Goal: Task Accomplishment & Management: Manage account settings

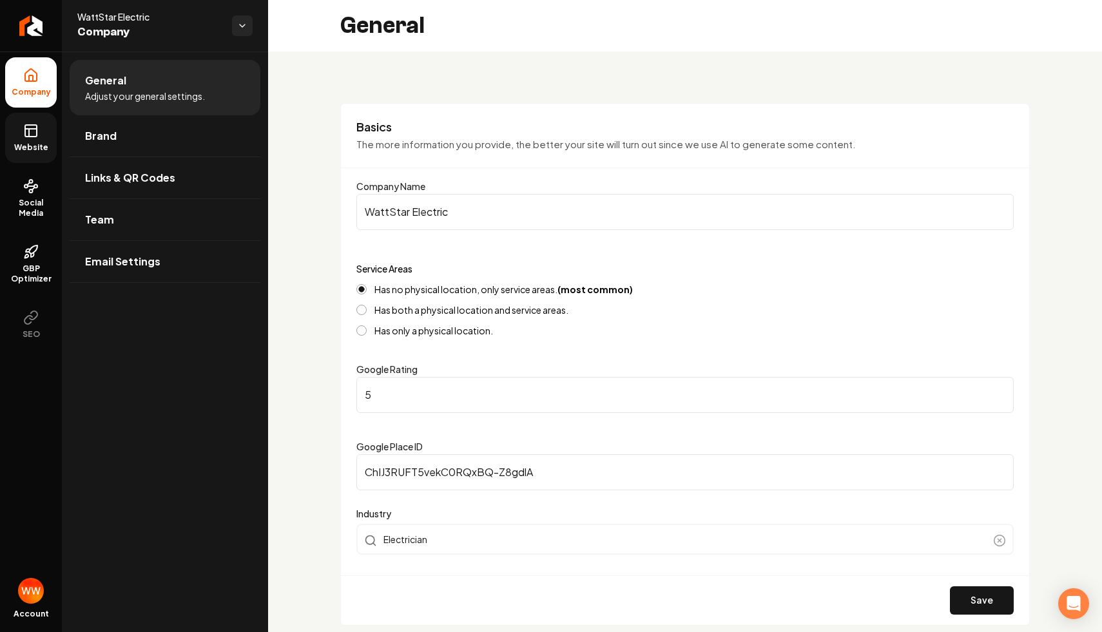
click at [30, 124] on icon at bounding box center [30, 130] width 15 height 15
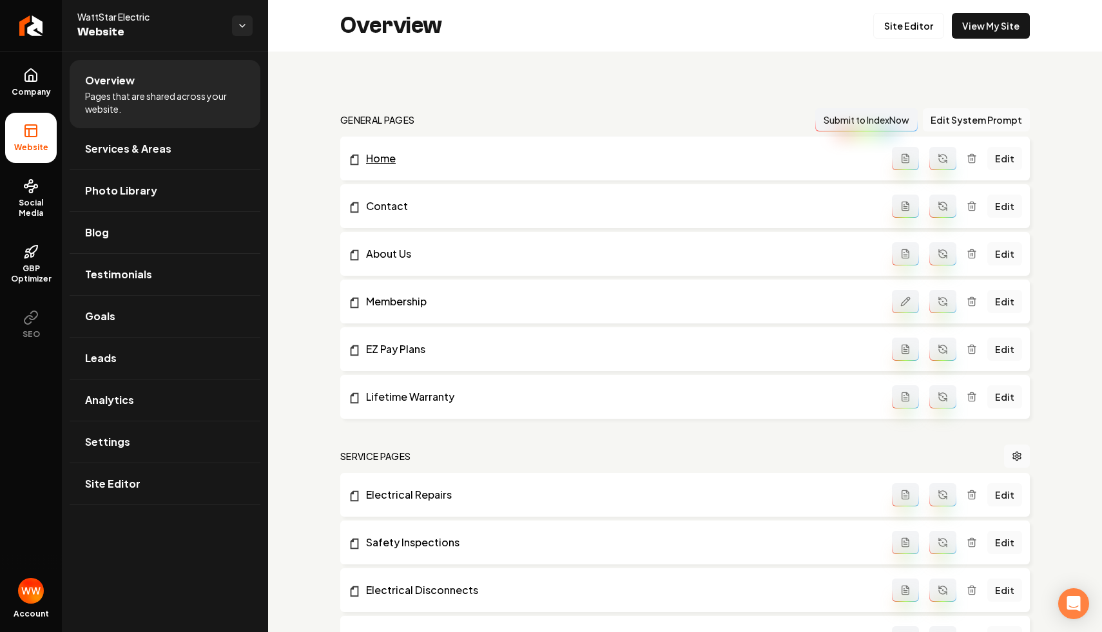
click at [371, 160] on link "Home" at bounding box center [620, 158] width 544 height 15
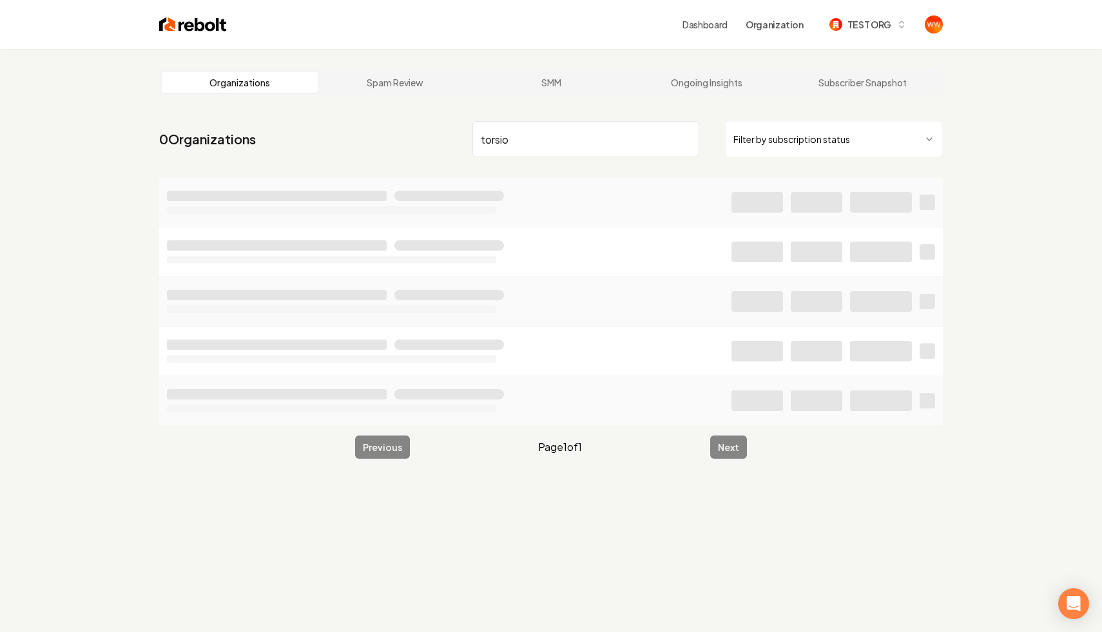
type input "torsion"
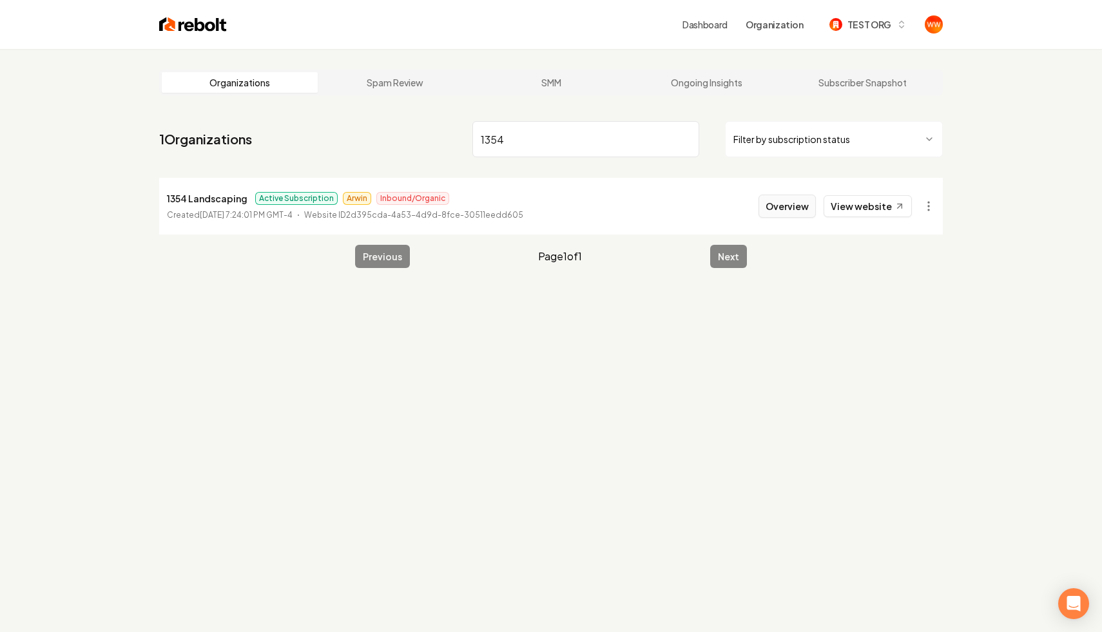
type input "1354"
click at [779, 206] on button "Overview" at bounding box center [786, 206] width 57 height 23
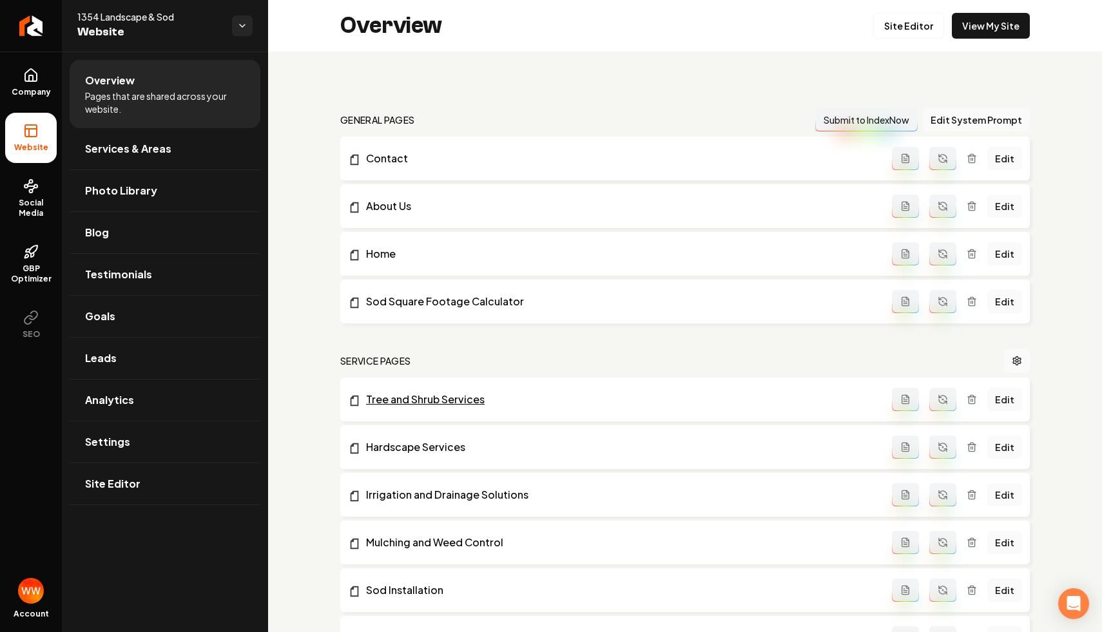
scroll to position [3, 0]
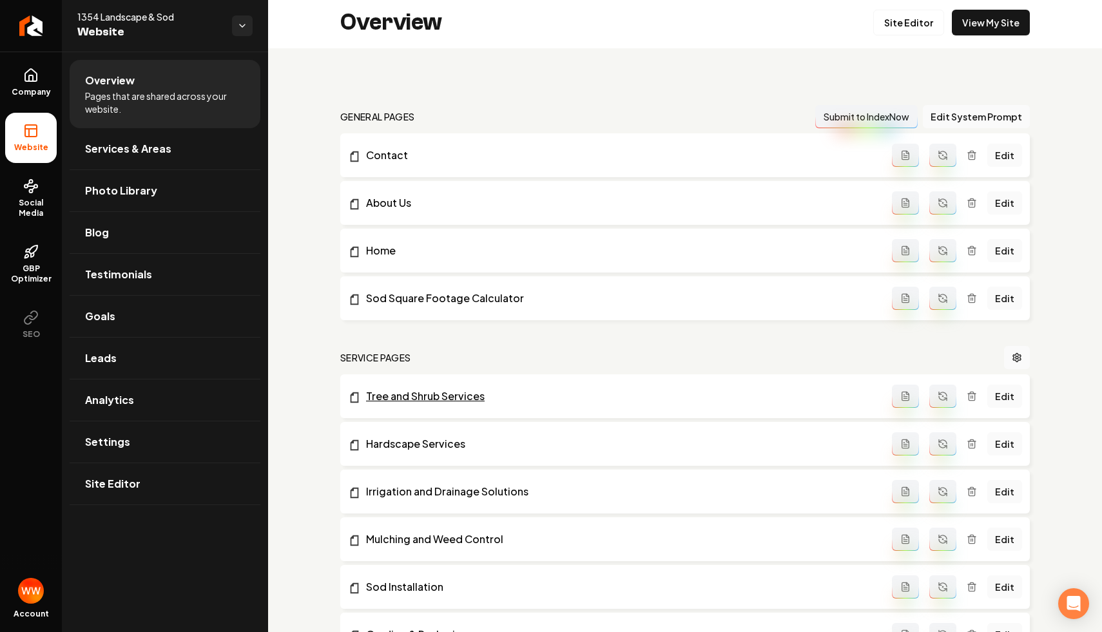
click at [450, 403] on link "Tree and Shrub Services" at bounding box center [620, 395] width 544 height 15
click at [935, 398] on button "Main content area" at bounding box center [942, 396] width 27 height 23
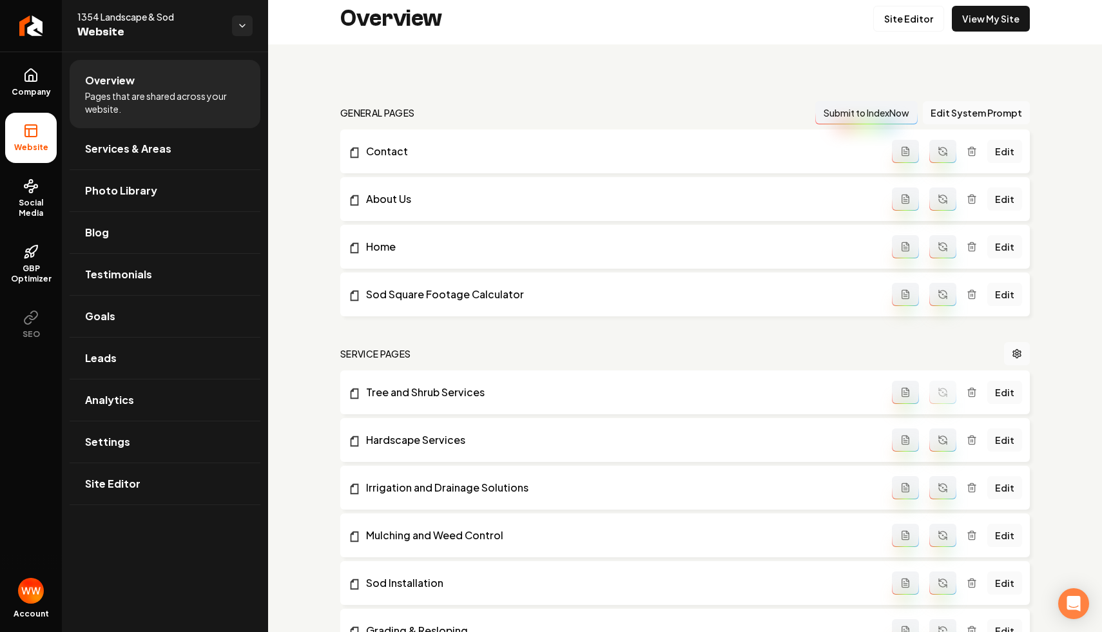
scroll to position [0, 0]
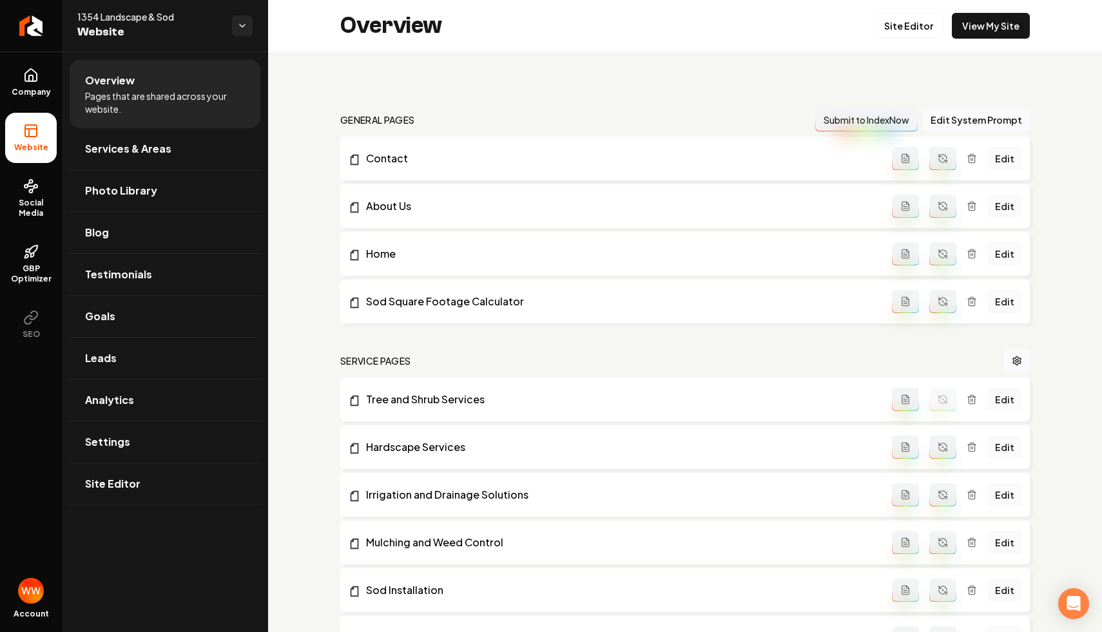
click at [716, 361] on nav "Service Pages" at bounding box center [684, 360] width 689 height 23
click at [693, 342] on div "general pages Submit to IndexNow Edit System Prompt Contact Edit About Us Edit …" at bounding box center [684, 621] width 689 height 1027
click at [452, 409] on li "Tree and Shrub Services Edit" at bounding box center [684, 400] width 689 height 44
click at [453, 405] on link "Tree and Shrub Services" at bounding box center [620, 399] width 544 height 15
click at [25, 30] on icon "Return to dashboard" at bounding box center [31, 25] width 21 height 21
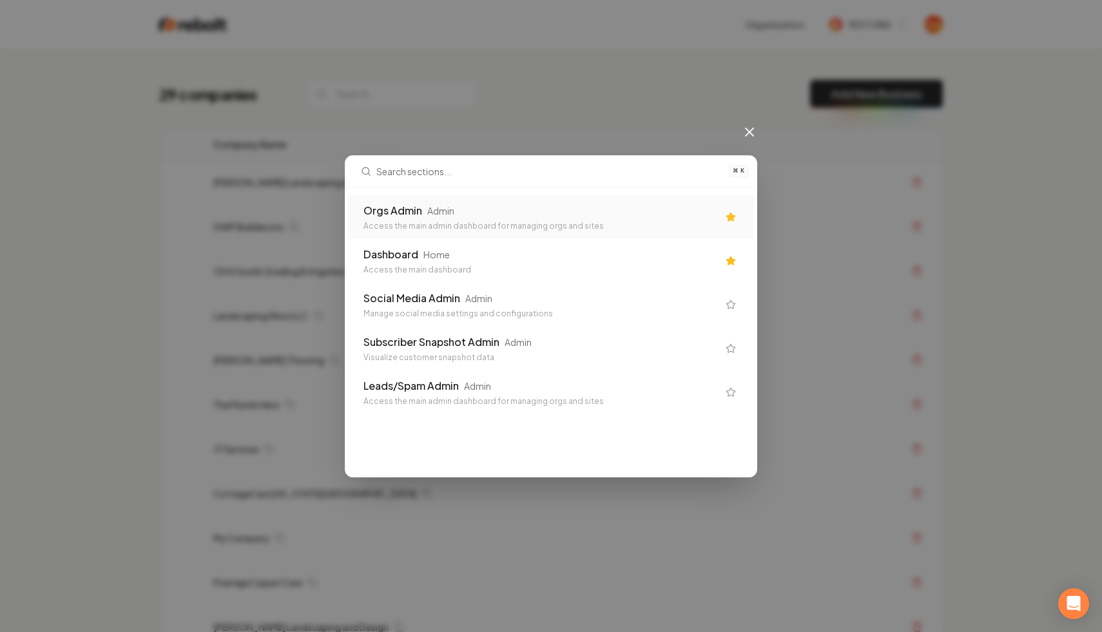
type input "s"
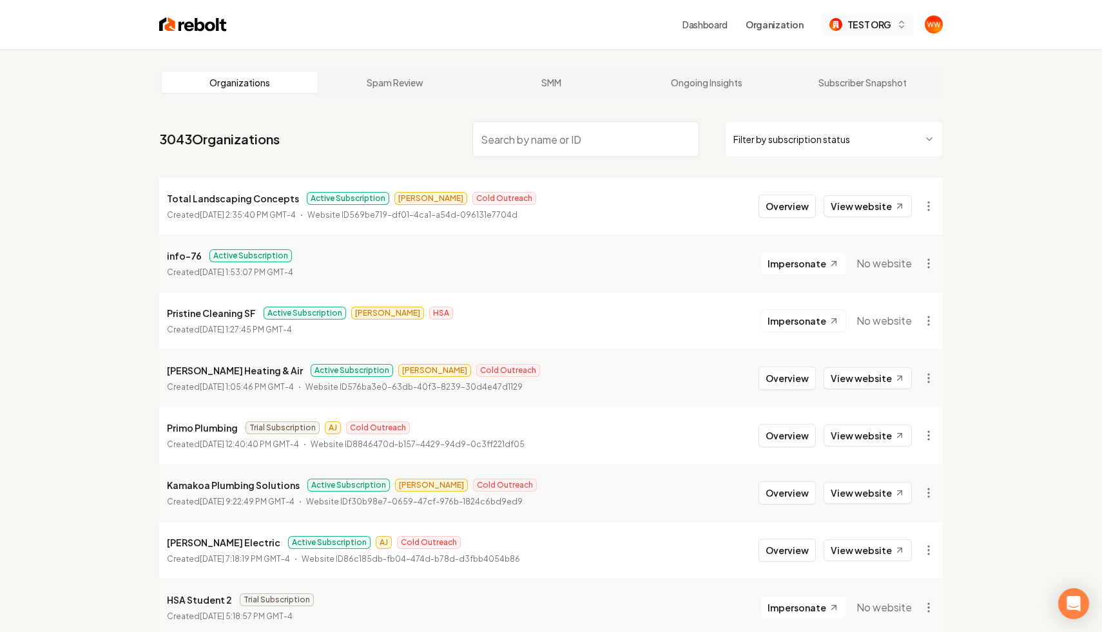
click at [876, 26] on span "TEST ORG" at bounding box center [869, 25] width 44 height 14
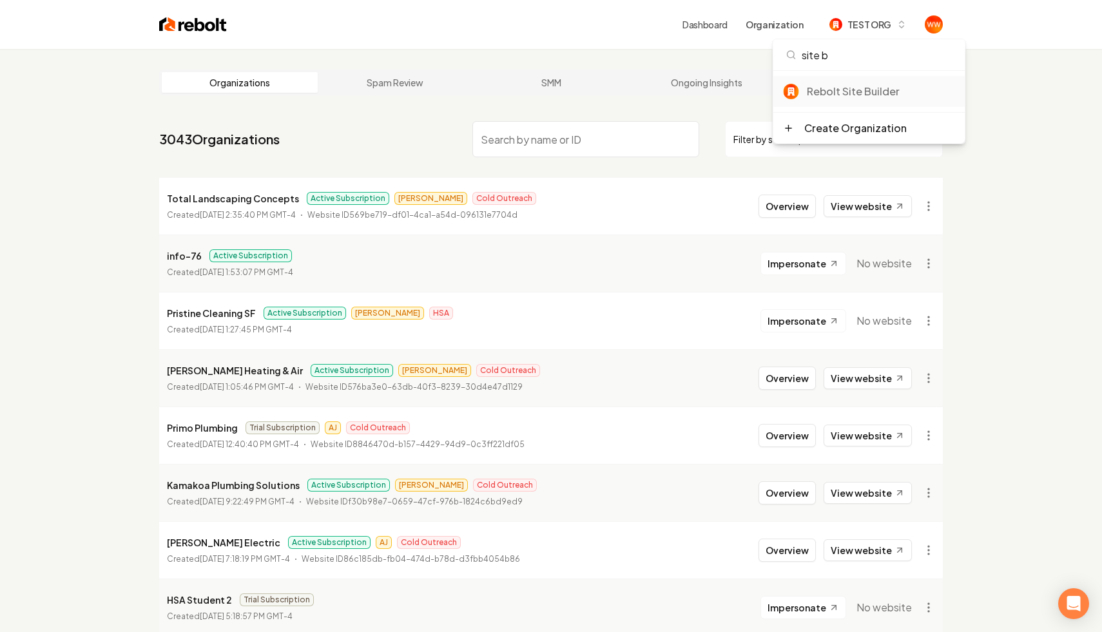
type input "site b"
click at [874, 88] on div "Rebolt Site Builder" at bounding box center [881, 91] width 148 height 15
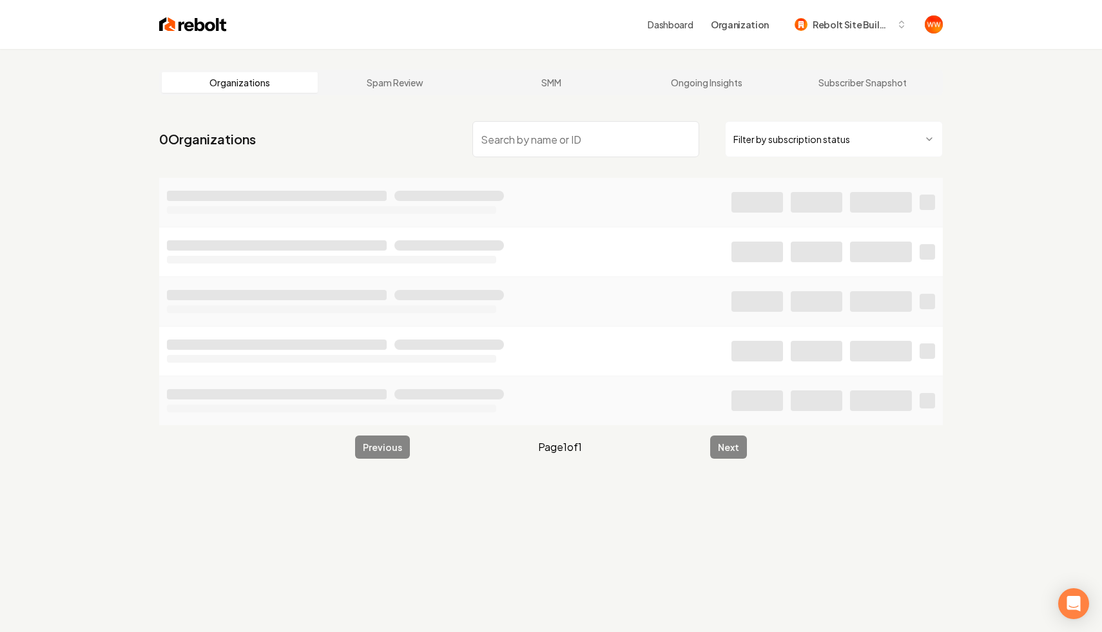
click at [612, 148] on input "search" at bounding box center [585, 139] width 227 height 36
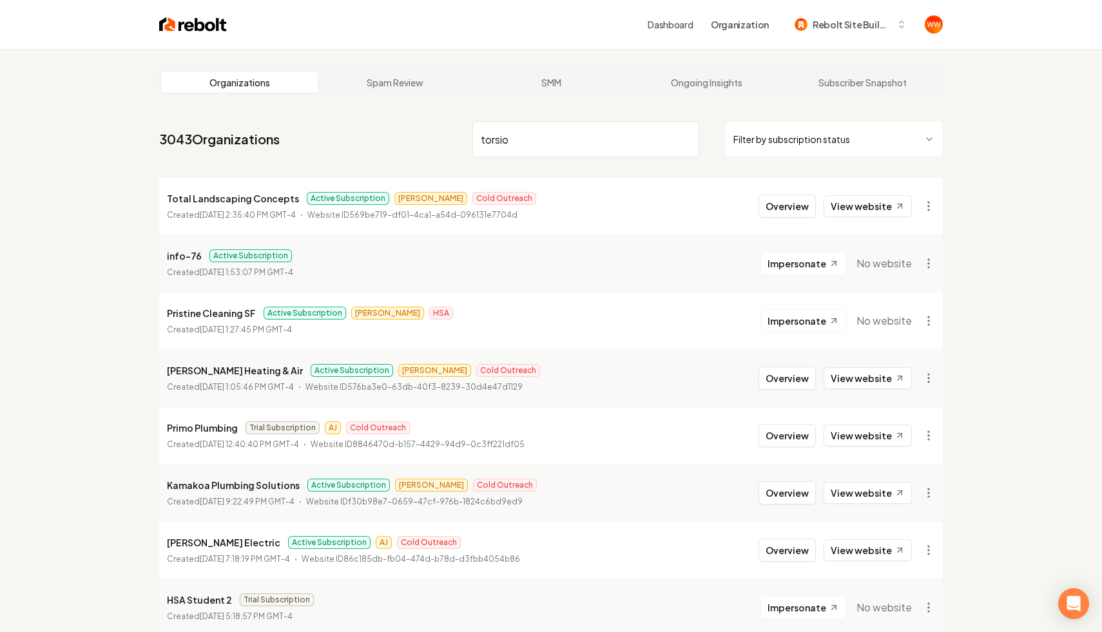
type input "torsion"
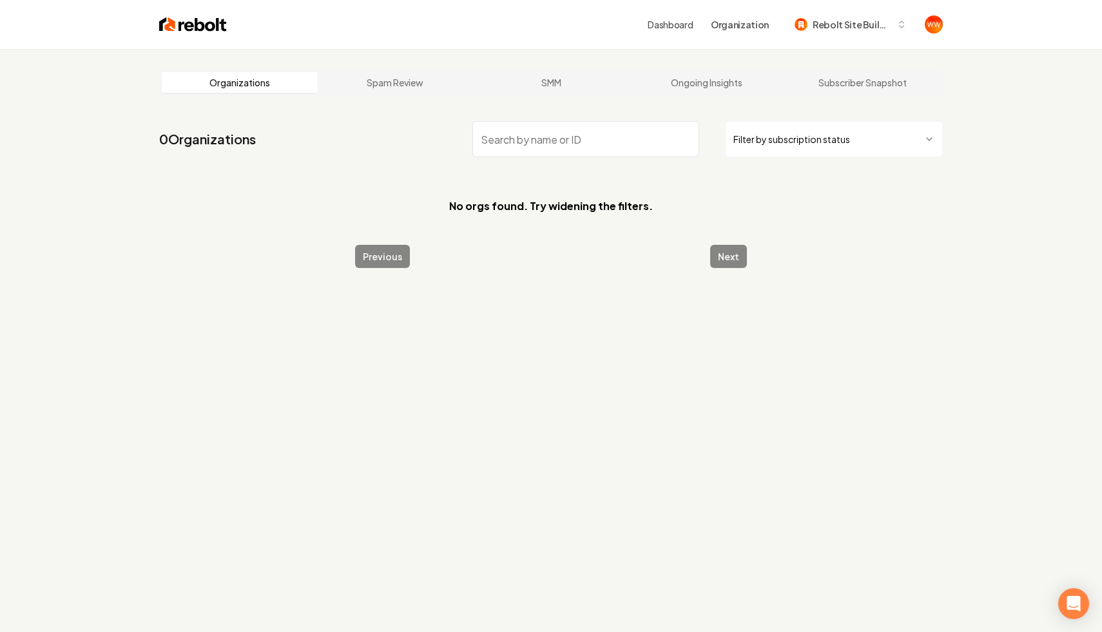
click at [687, 21] on link "Dashboard" at bounding box center [669, 24] width 45 height 13
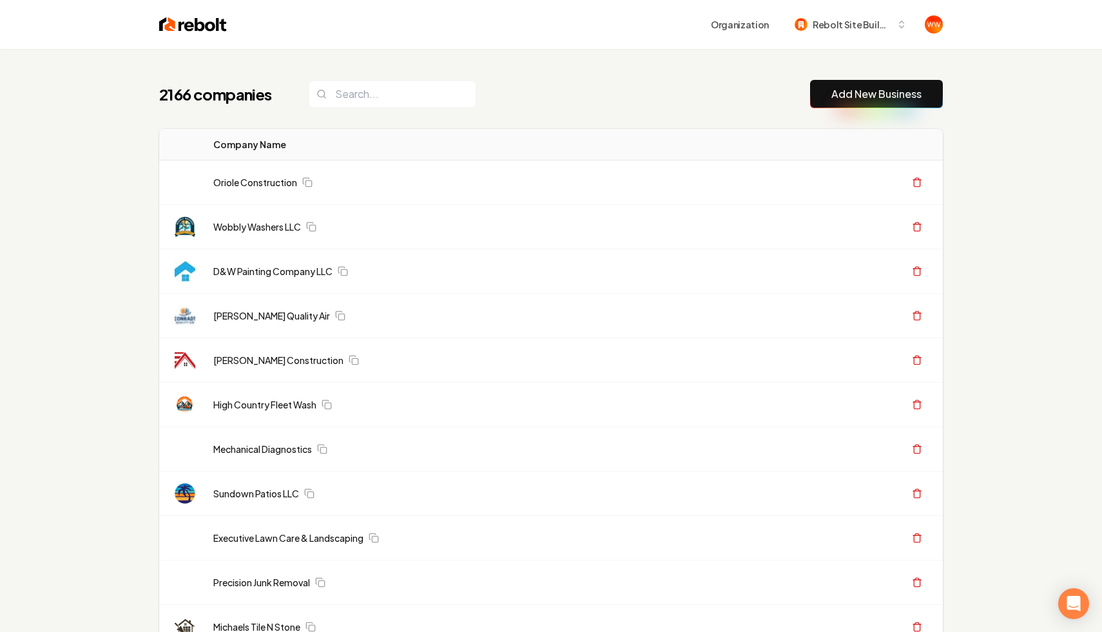
click at [389, 95] on input "search" at bounding box center [392, 94] width 167 height 27
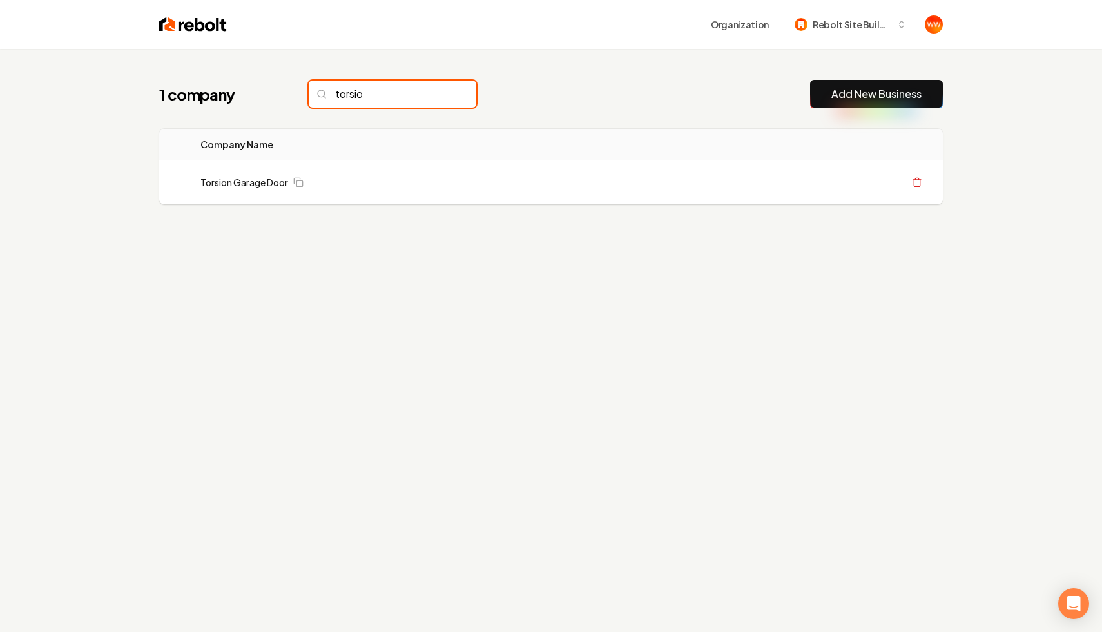
type input "torsion"
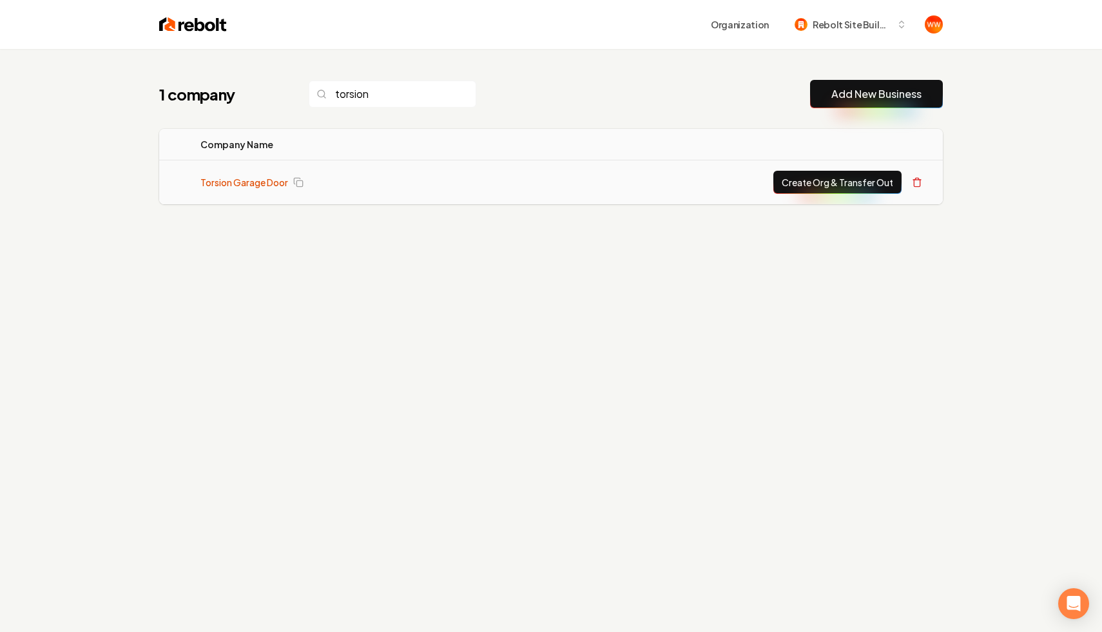
click at [233, 182] on link "Torsion Garage Door" at bounding box center [244, 182] width 88 height 13
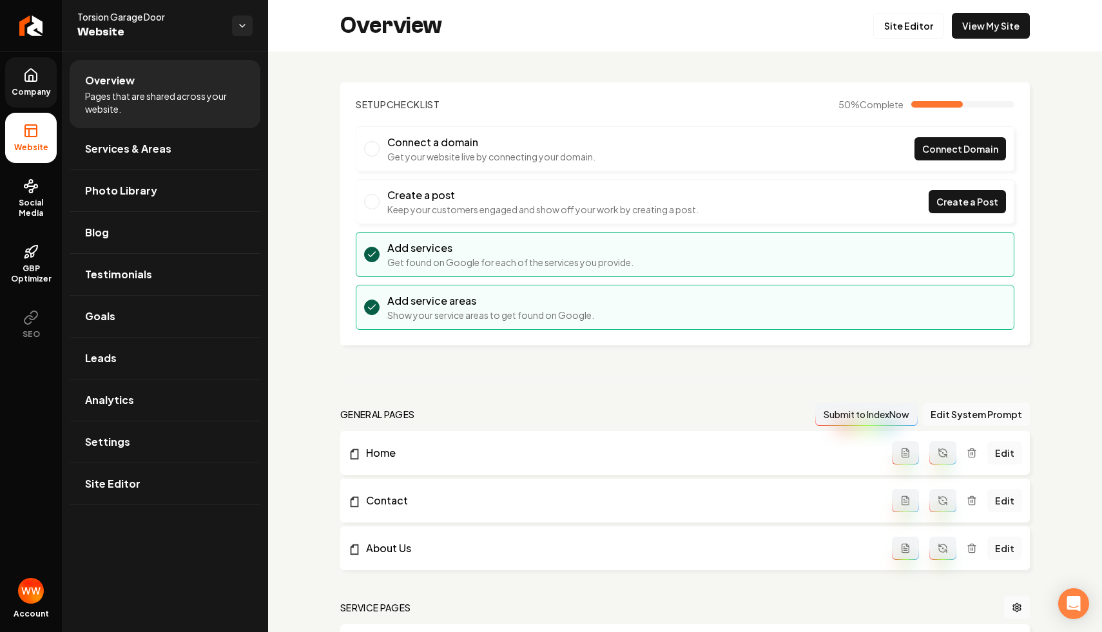
click at [45, 82] on link "Company" at bounding box center [31, 82] width 52 height 50
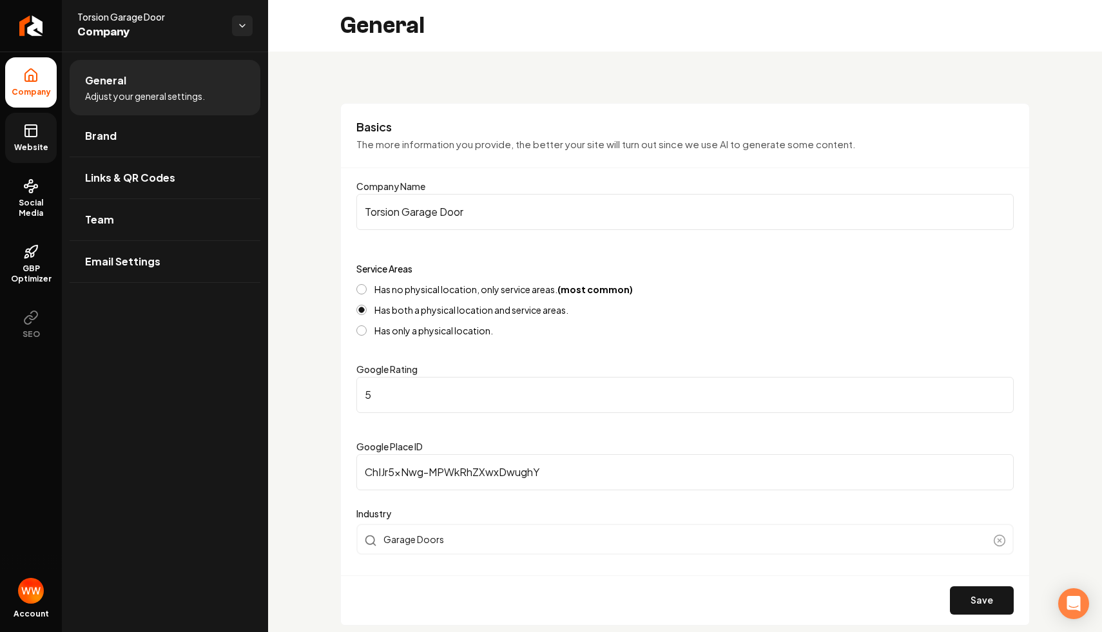
click at [33, 131] on icon at bounding box center [30, 130] width 15 height 15
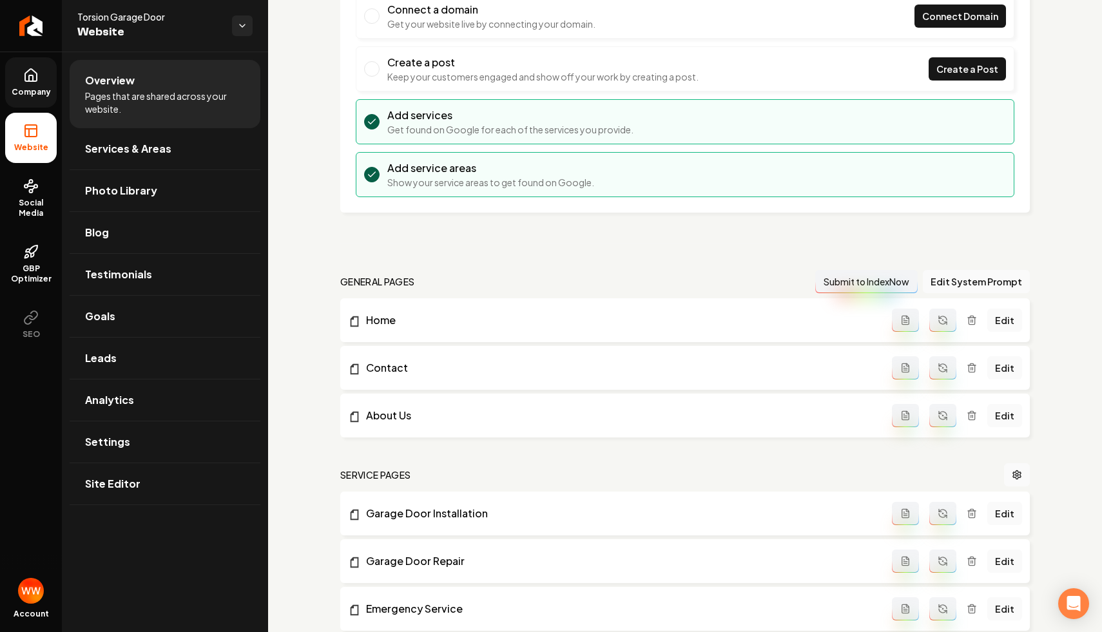
scroll to position [198, 0]
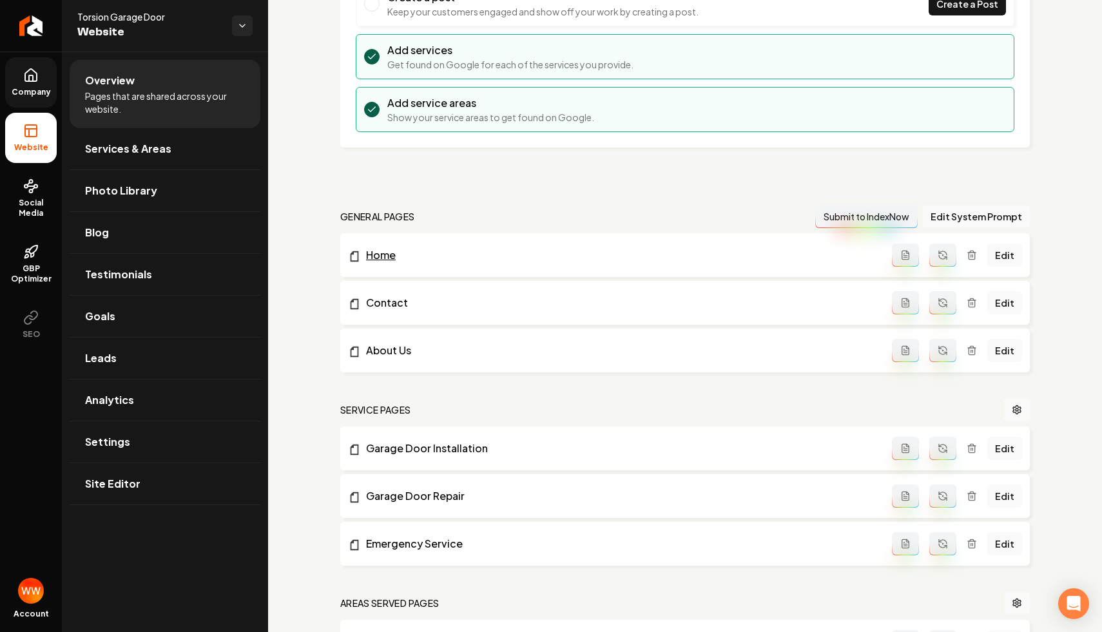
click at [379, 251] on link "Home" at bounding box center [620, 254] width 544 height 15
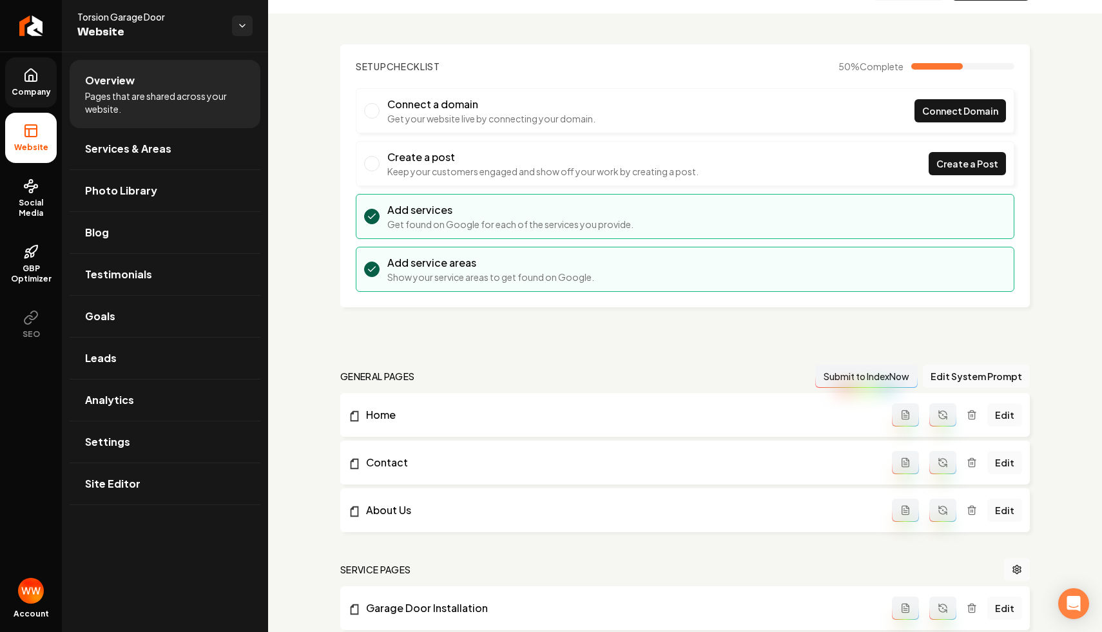
scroll to position [56, 0]
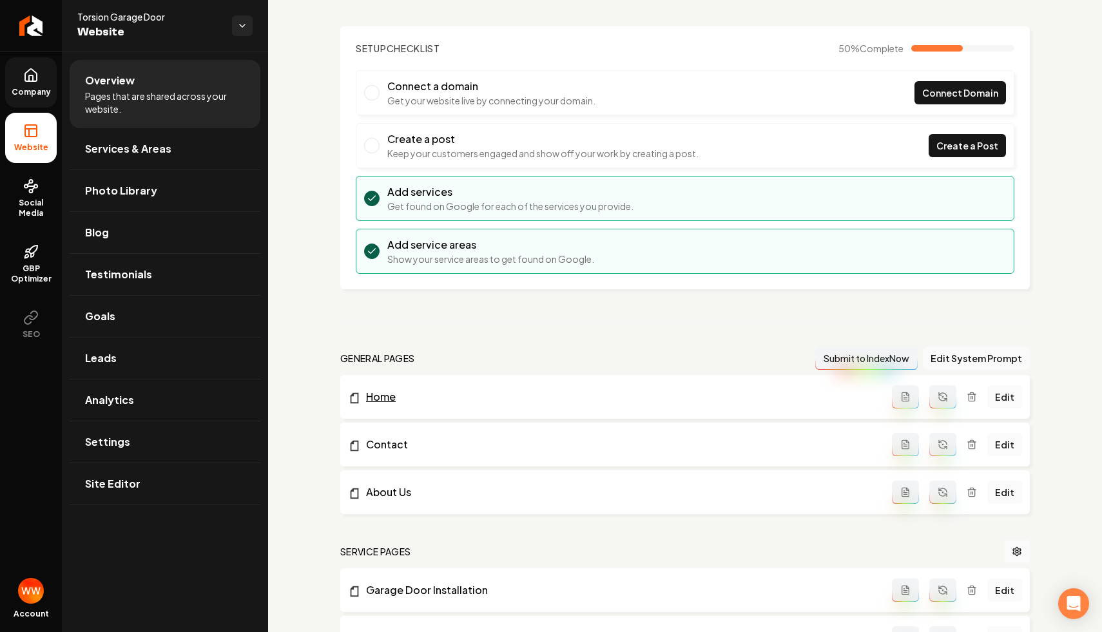
click at [387, 402] on link "Home" at bounding box center [620, 396] width 544 height 15
click at [943, 401] on icon "Main content area" at bounding box center [942, 397] width 10 height 10
click at [374, 399] on link "Contact" at bounding box center [620, 396] width 544 height 15
click at [367, 489] on link "Home" at bounding box center [620, 491] width 544 height 15
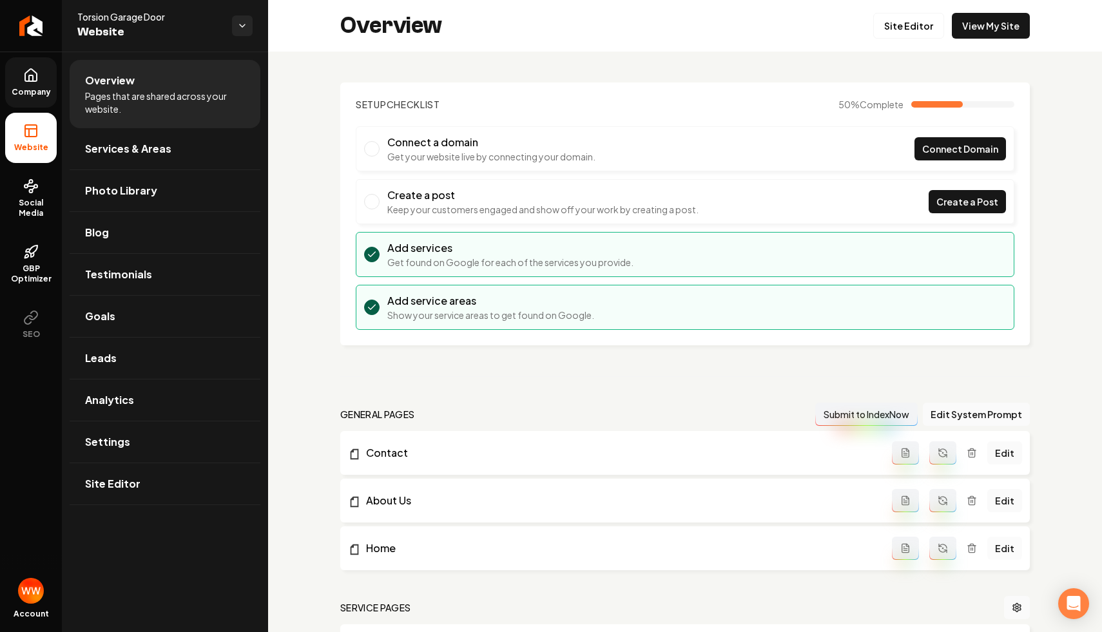
click at [996, 549] on link "Edit" at bounding box center [1004, 548] width 35 height 23
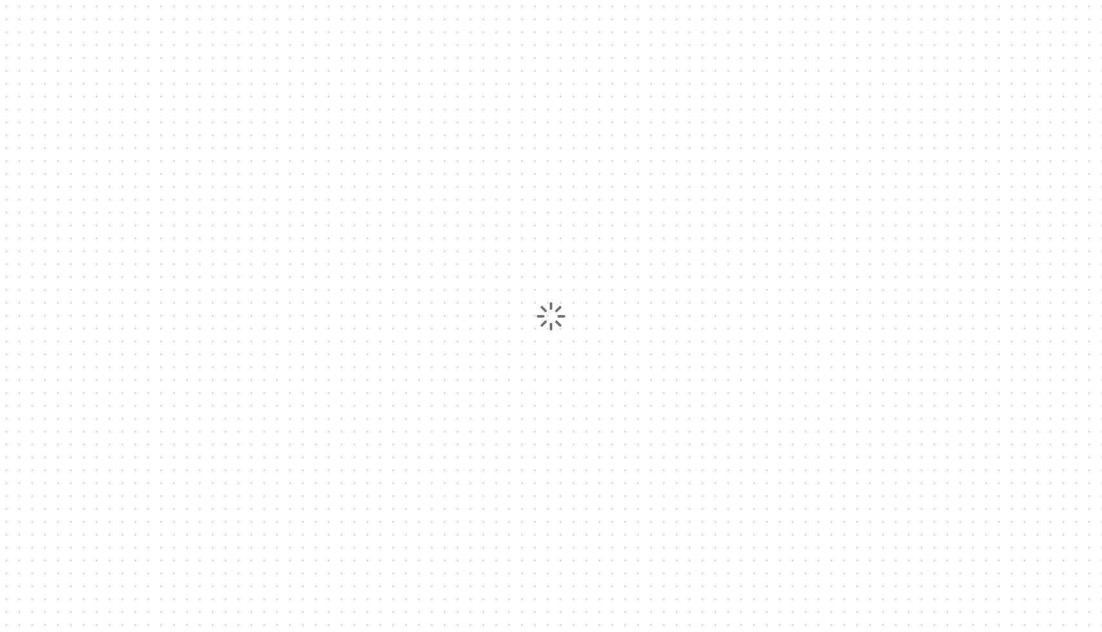
click at [667, 250] on div at bounding box center [551, 316] width 1102 height 632
click at [595, 151] on div at bounding box center [551, 316] width 1102 height 632
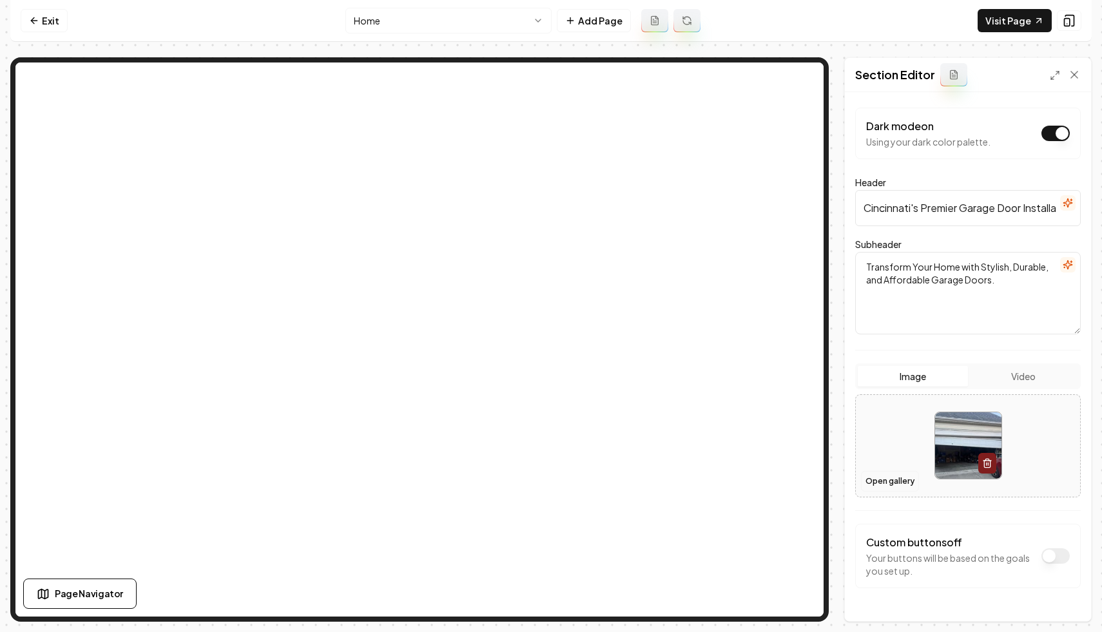
click at [896, 482] on button "Open gallery" at bounding box center [890, 481] width 58 height 21
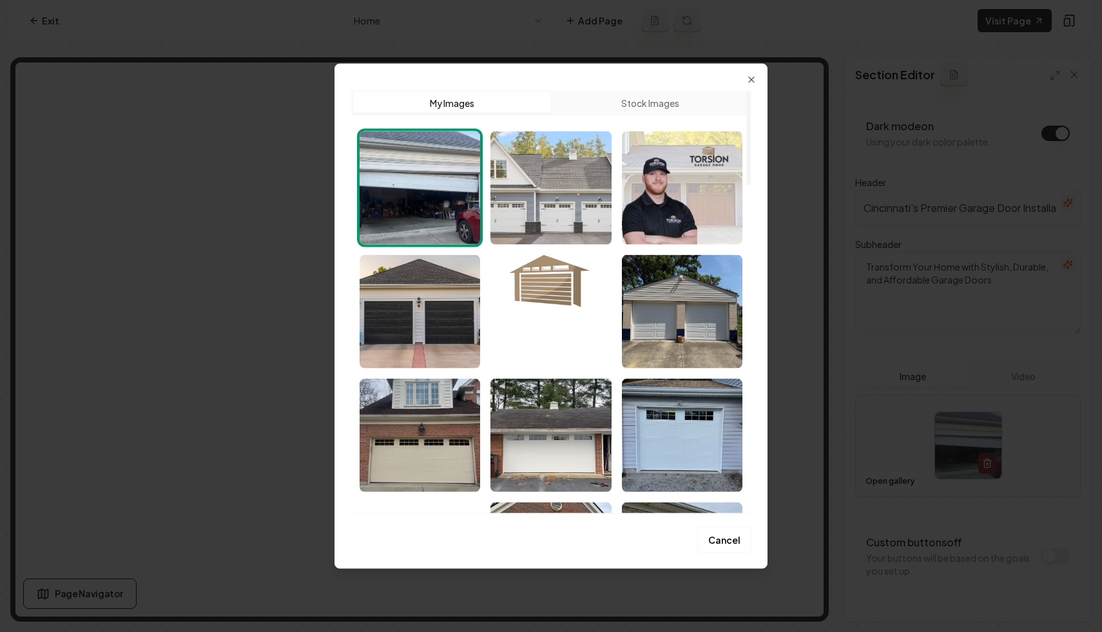
click at [558, 213] on img "Select image image_68b07cec5c7cd75eb8ff2279.png" at bounding box center [550, 187] width 120 height 113
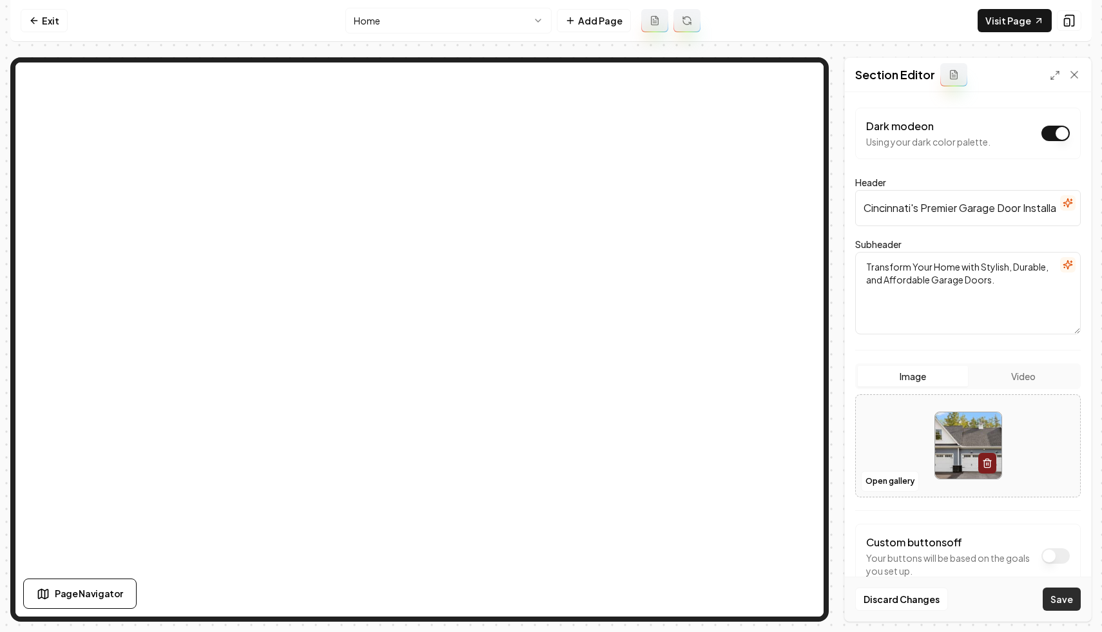
click at [1057, 598] on button "Save" at bounding box center [1061, 599] width 38 height 23
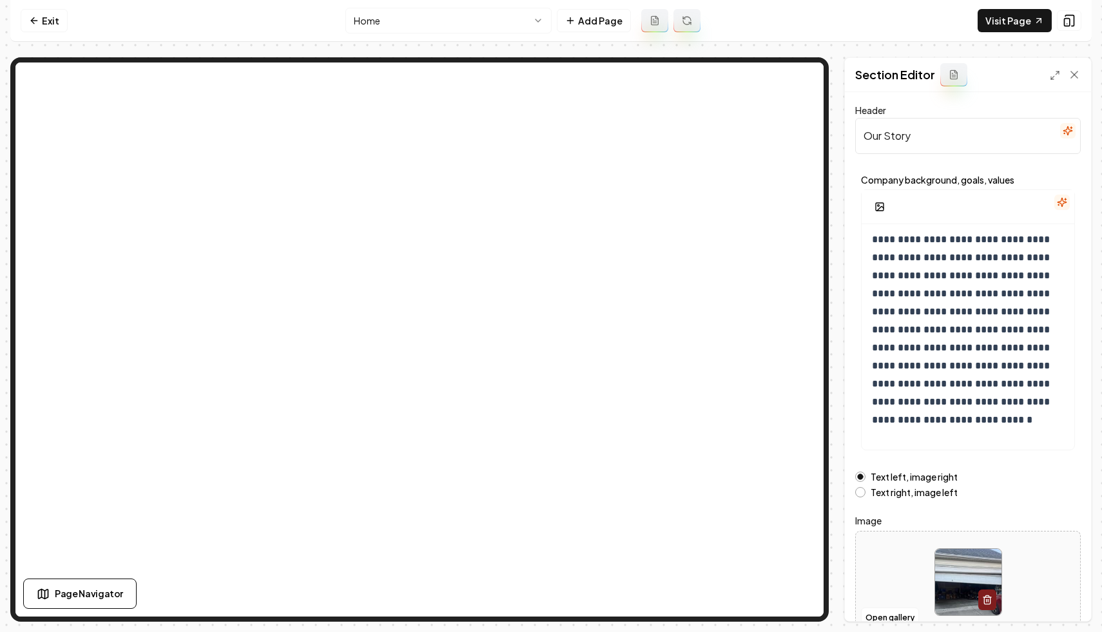
scroll to position [64, 0]
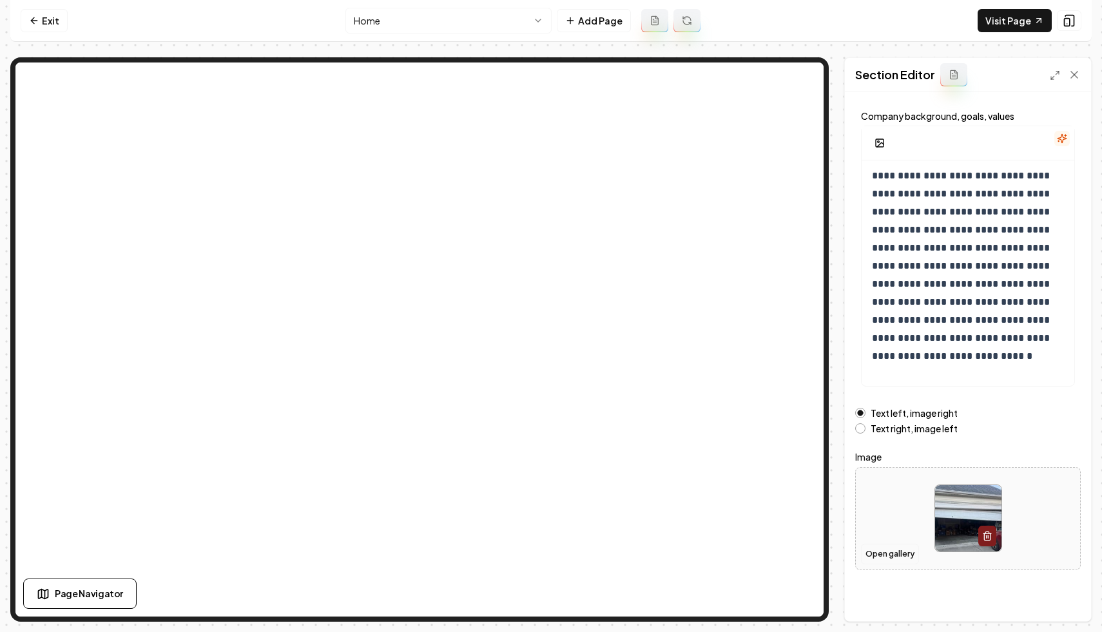
click at [878, 554] on button "Open gallery" at bounding box center [890, 554] width 58 height 21
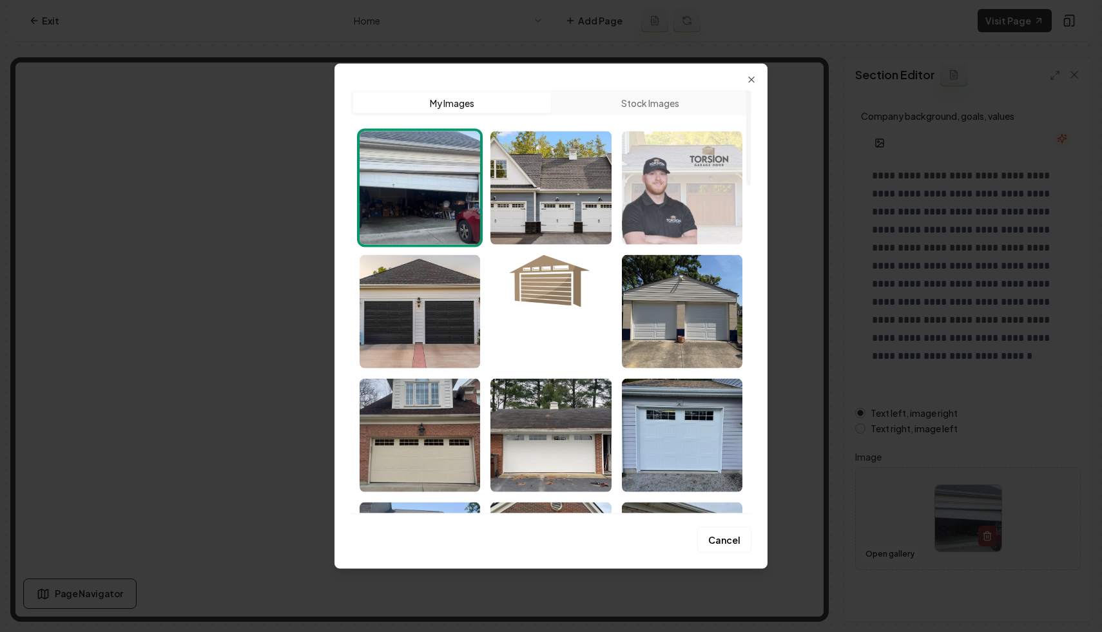
click at [668, 198] on img "Select image image_68b07cc65c7cd75eb8fdfb43.png" at bounding box center [682, 187] width 120 height 113
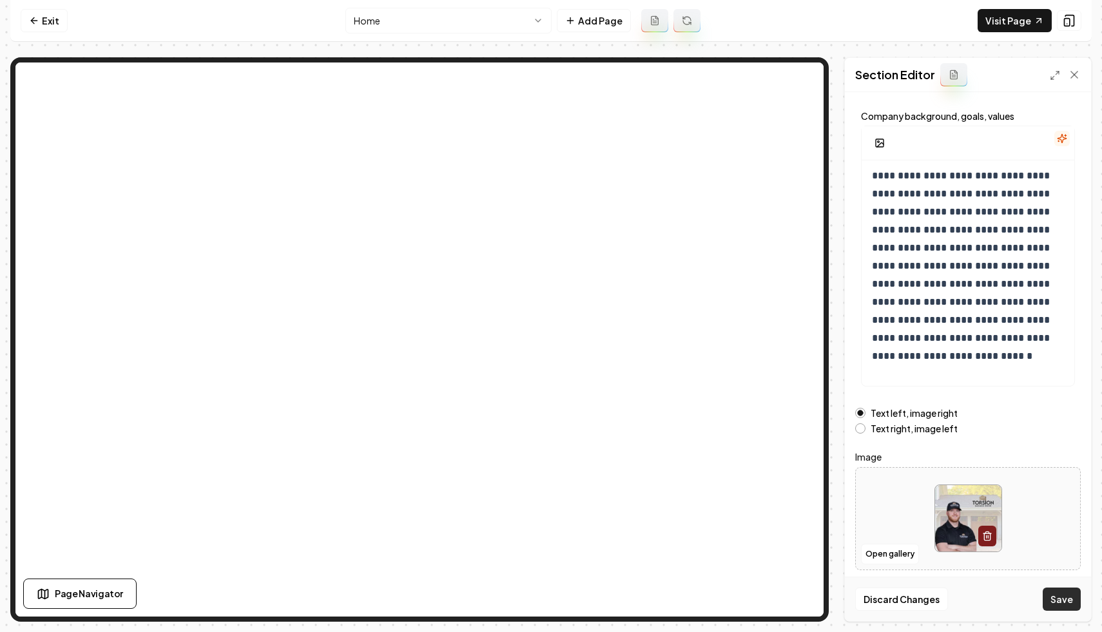
click at [1069, 598] on button "Save" at bounding box center [1061, 599] width 38 height 23
click at [910, 225] on p "**********" at bounding box center [968, 257] width 192 height 216
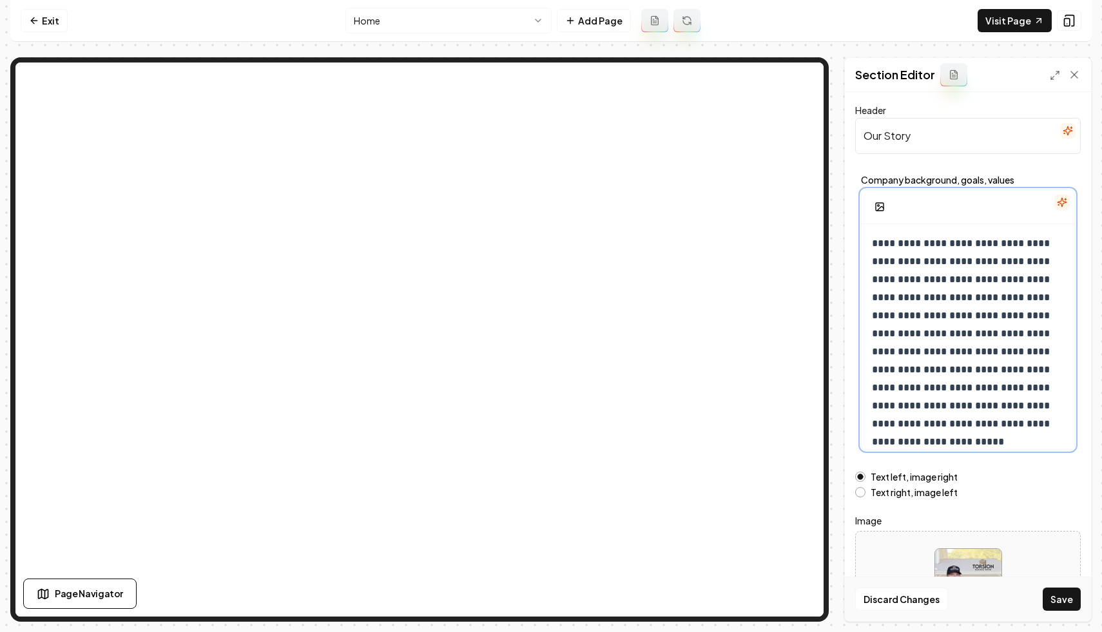
scroll to position [22, 0]
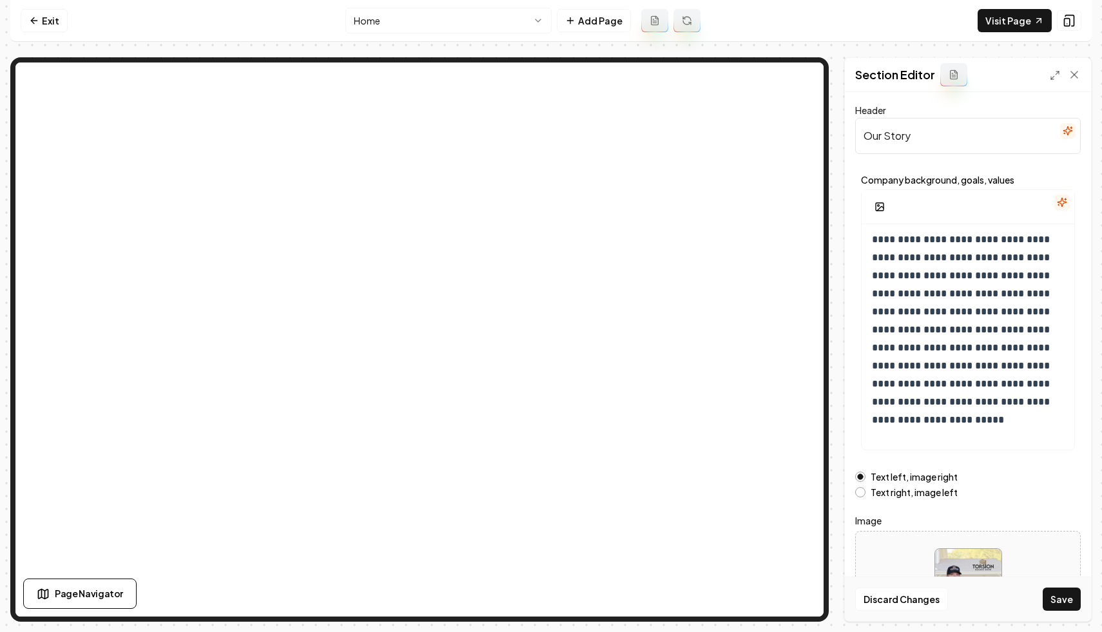
click at [1051, 587] on div "Discard Changes Save" at bounding box center [968, 599] width 246 height 44
click at [1063, 604] on button "Save" at bounding box center [1061, 599] width 38 height 23
click at [54, 32] on nav "Exit Home Add Page Visit Page" at bounding box center [550, 21] width 1081 height 42
click at [29, 15] on icon at bounding box center [34, 20] width 10 height 10
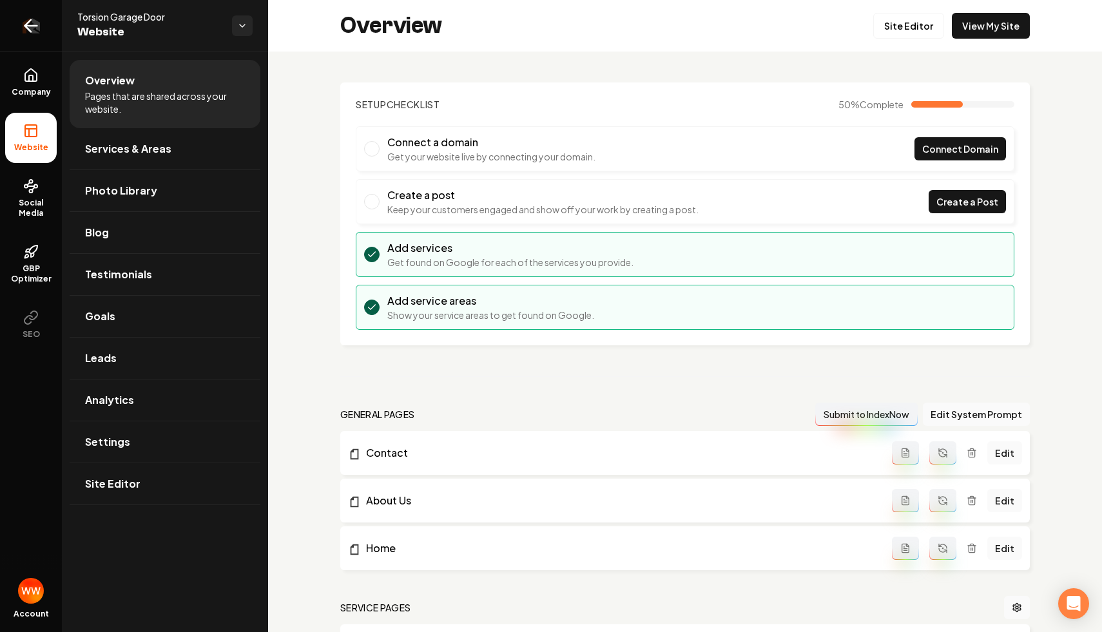
click at [39, 23] on icon "Return to dashboard" at bounding box center [31, 25] width 21 height 21
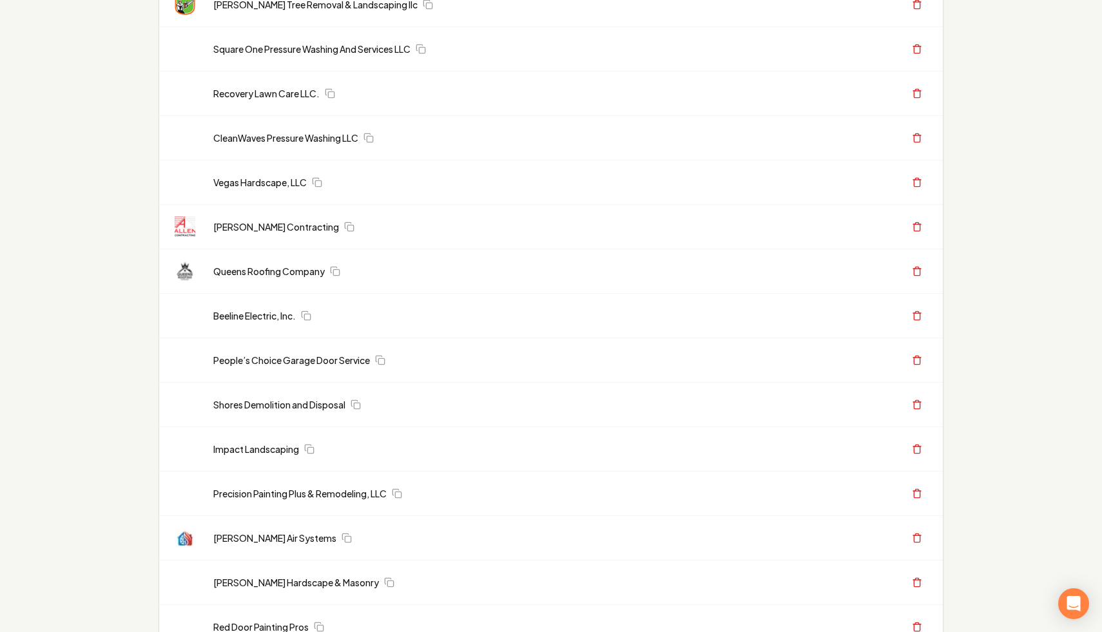
scroll to position [33571, 0]
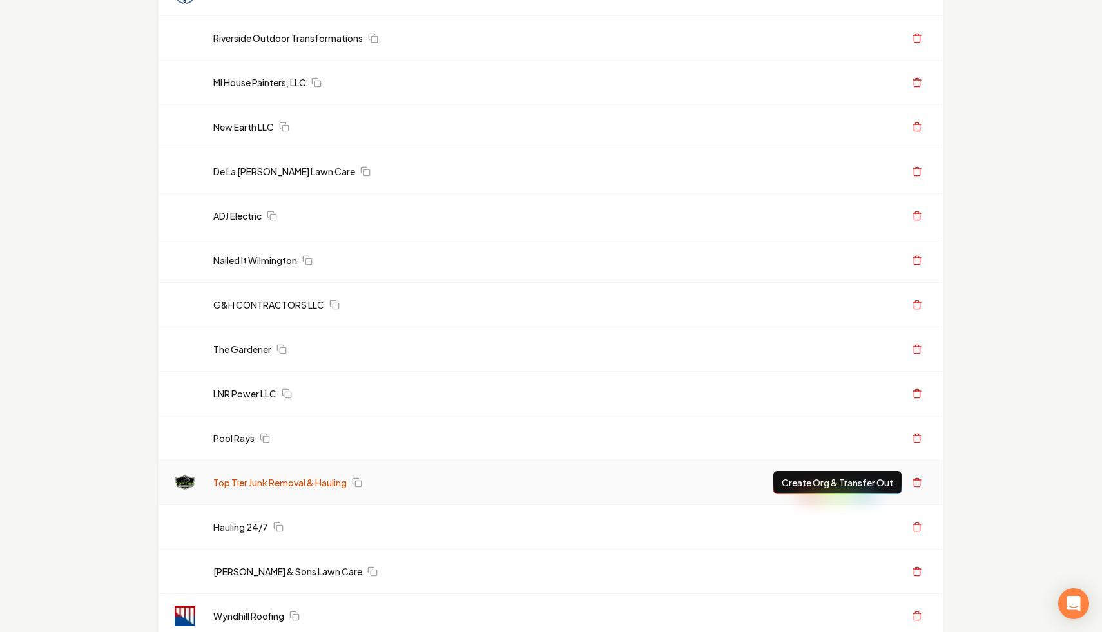
click at [271, 484] on link "Top Tier Junk Removal & Hauling" at bounding box center [279, 482] width 133 height 13
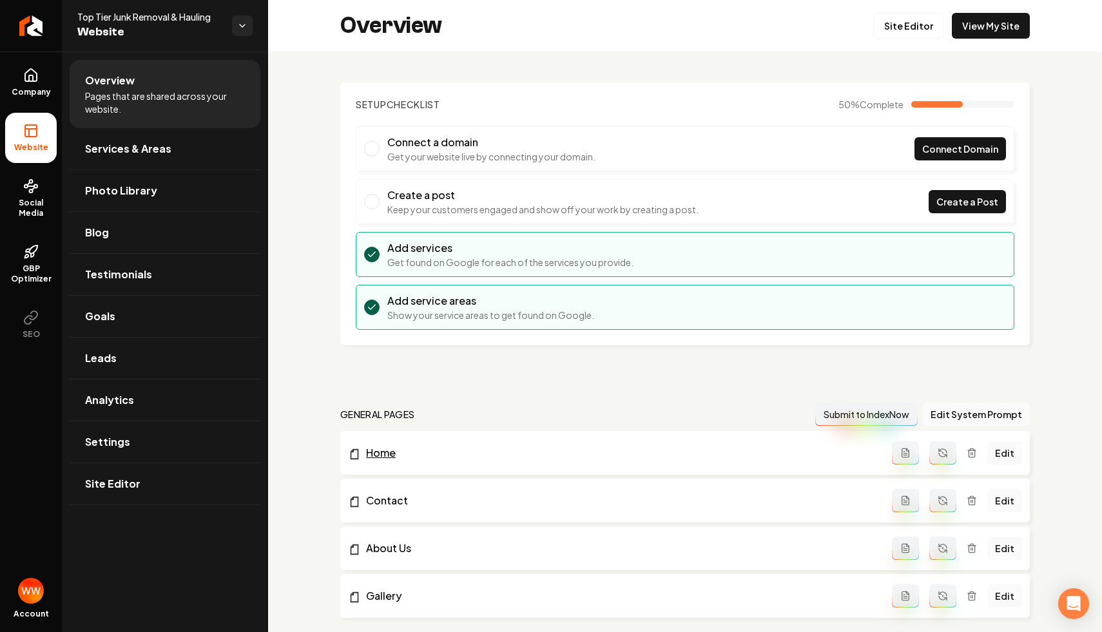
click at [393, 452] on link "Home" at bounding box center [620, 452] width 544 height 15
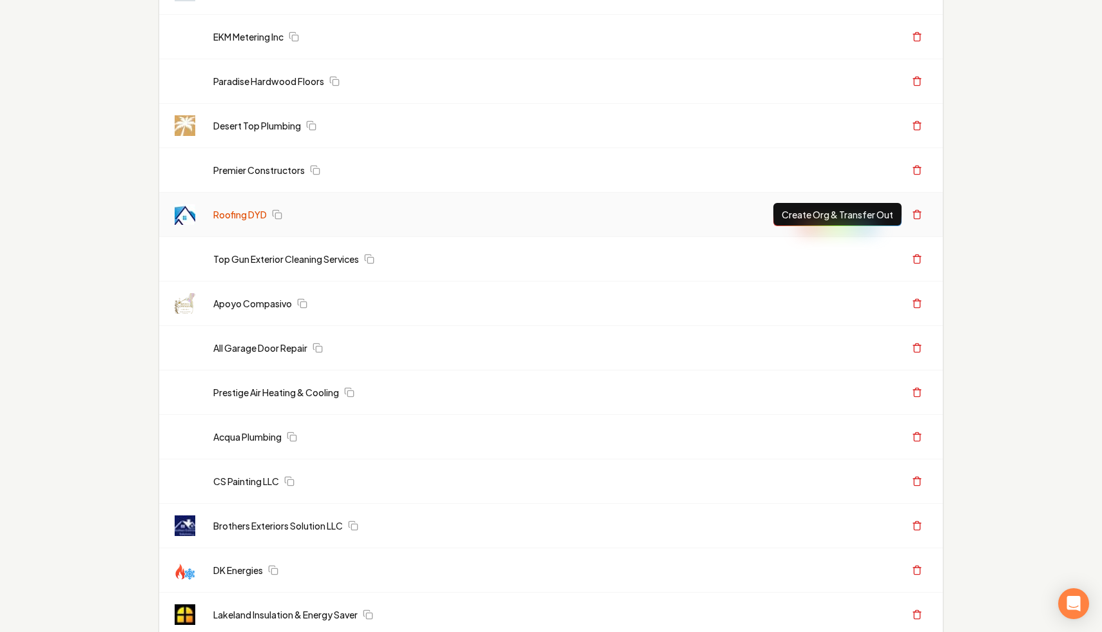
click at [240, 215] on link "Roofing DYD" at bounding box center [239, 214] width 53 height 13
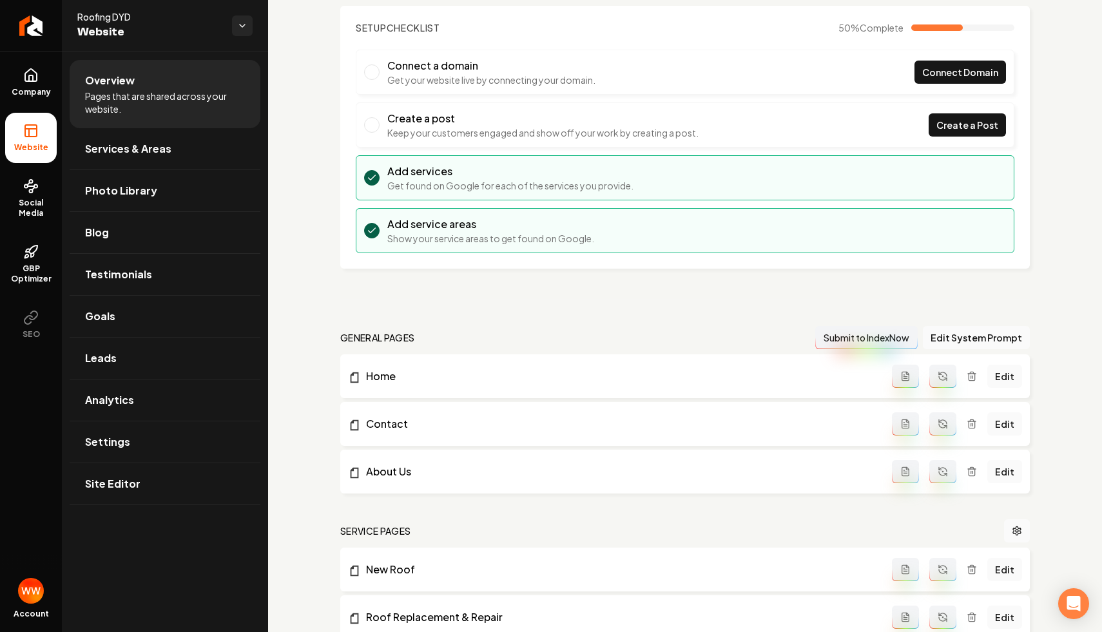
scroll to position [196, 0]
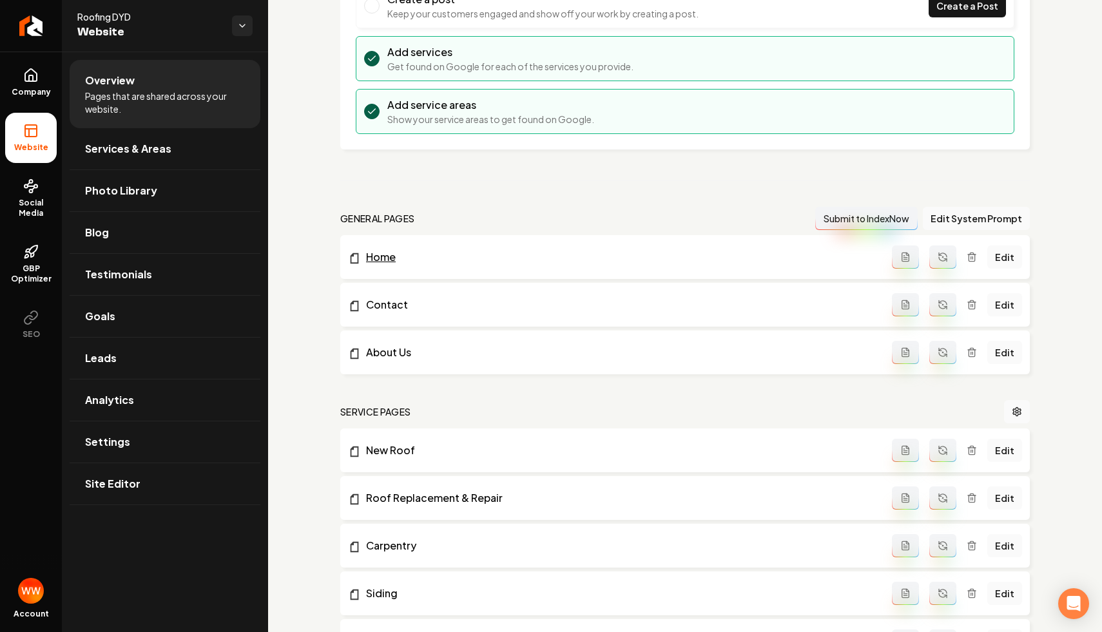
click at [379, 255] on link "Home" at bounding box center [620, 256] width 544 height 15
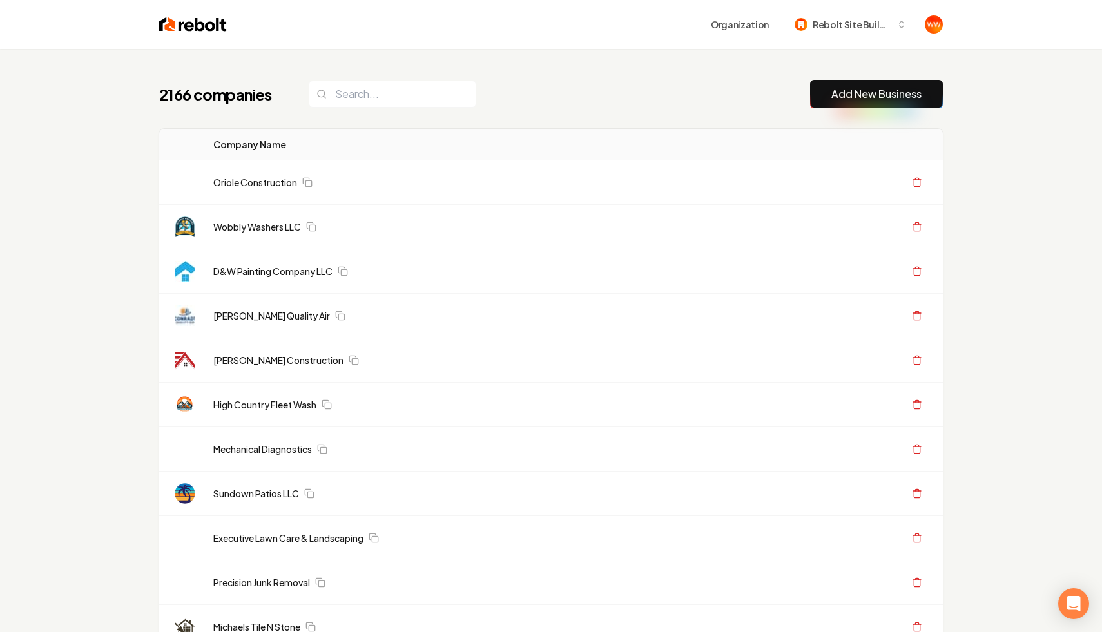
scroll to position [6175, 0]
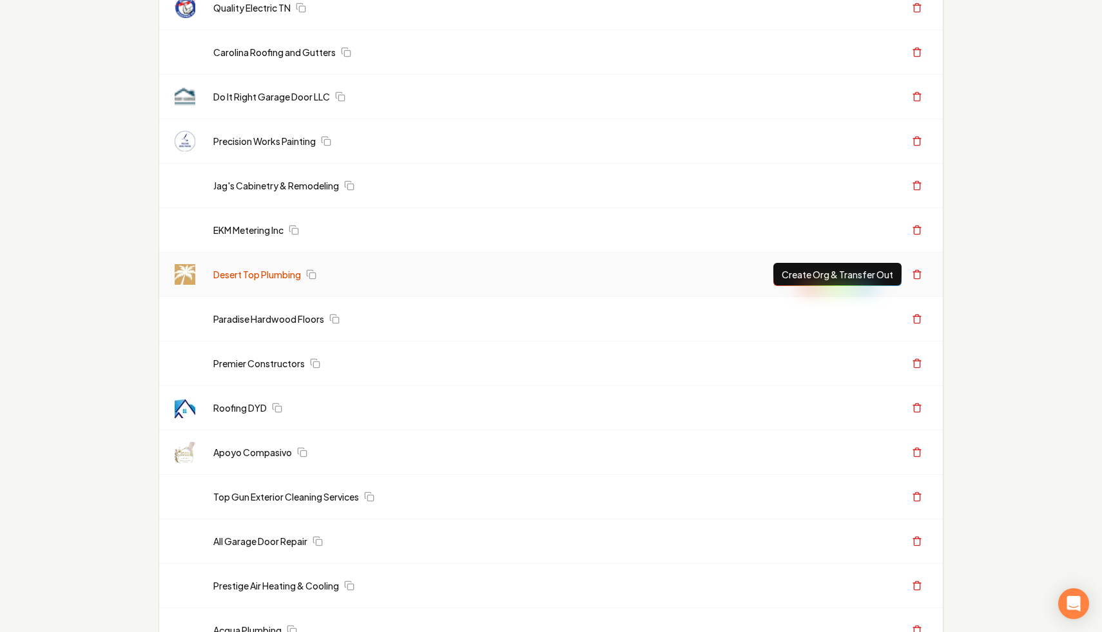
click at [260, 272] on link "Desert Top Plumbing" at bounding box center [257, 274] width 88 height 13
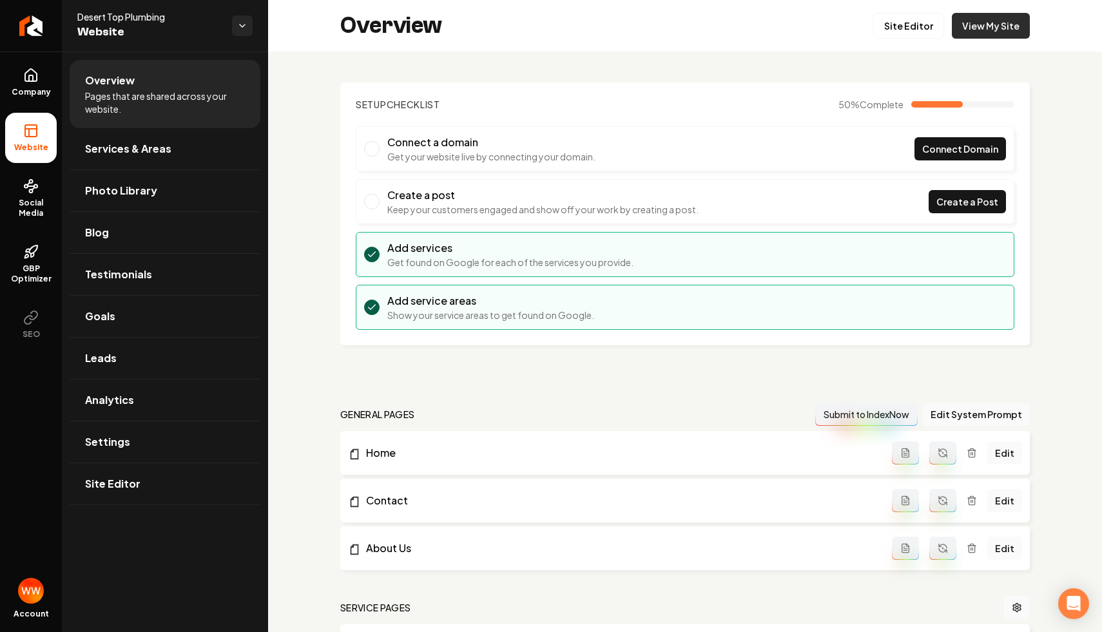
click at [974, 25] on link "View My Site" at bounding box center [990, 26] width 78 height 26
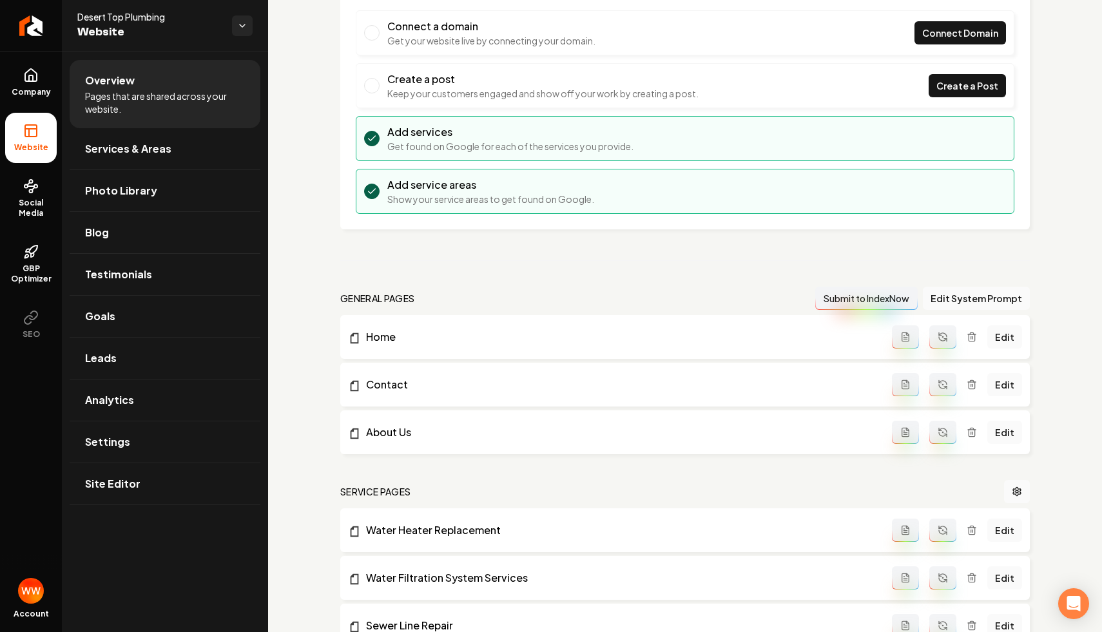
scroll to position [182, 0]
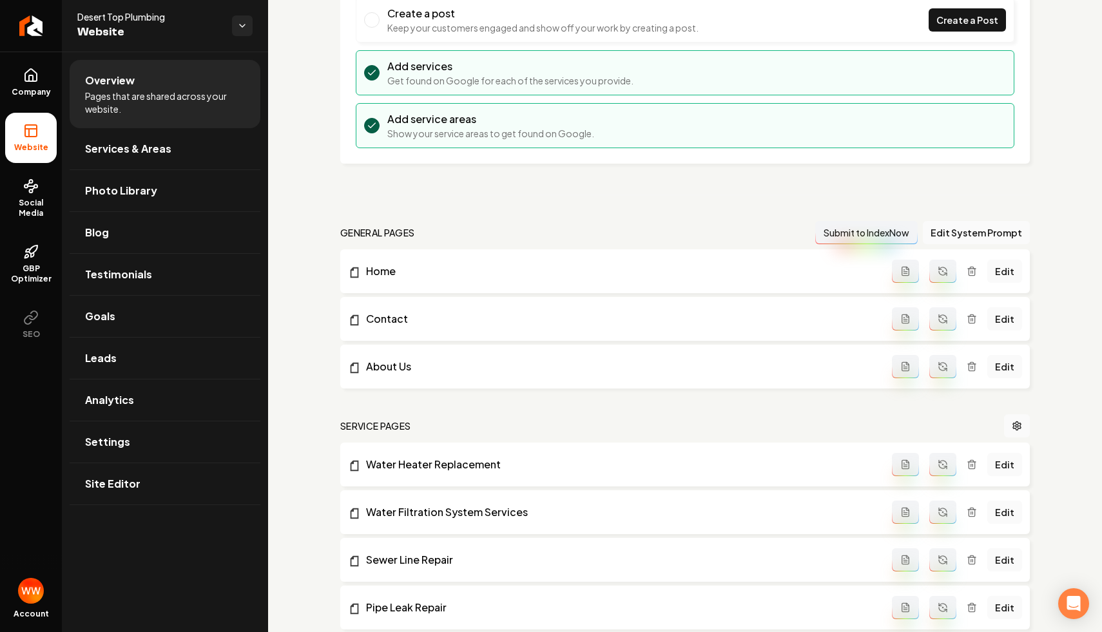
click at [374, 262] on li "Home Edit" at bounding box center [684, 271] width 689 height 44
click at [378, 274] on link "Home" at bounding box center [620, 270] width 544 height 15
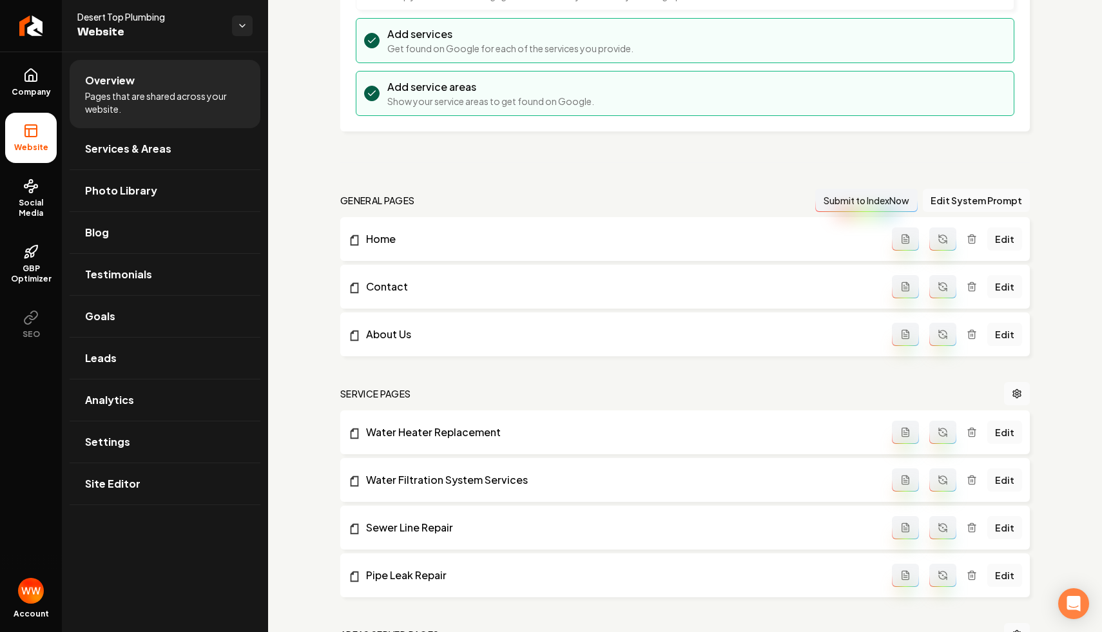
scroll to position [242, 0]
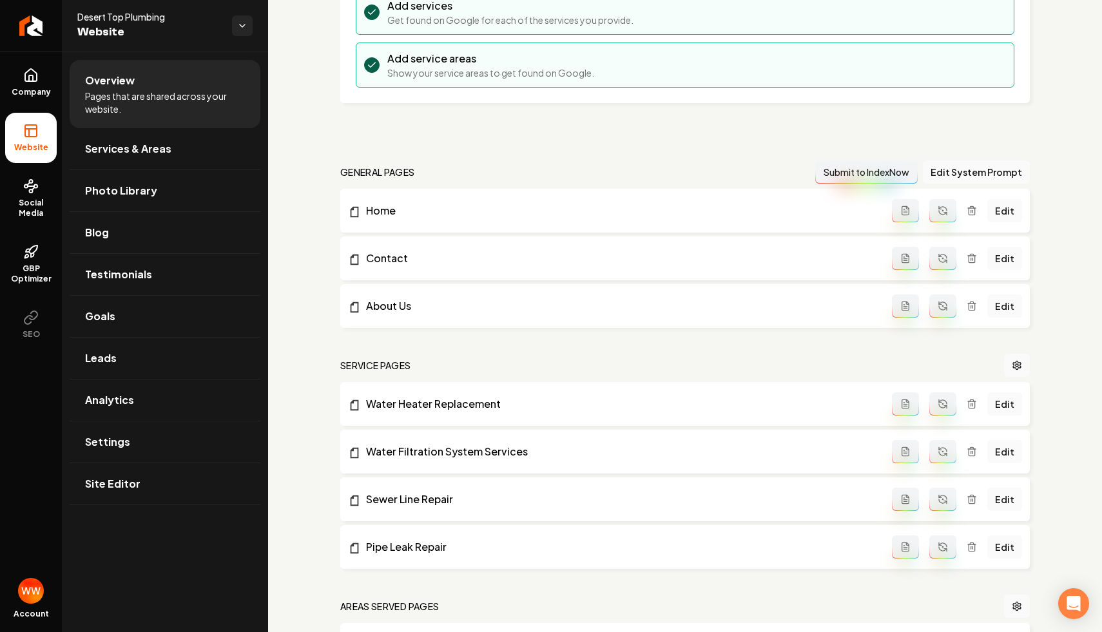
click at [939, 206] on button "Main content area" at bounding box center [942, 210] width 27 height 23
click at [372, 303] on link "Home" at bounding box center [620, 305] width 544 height 15
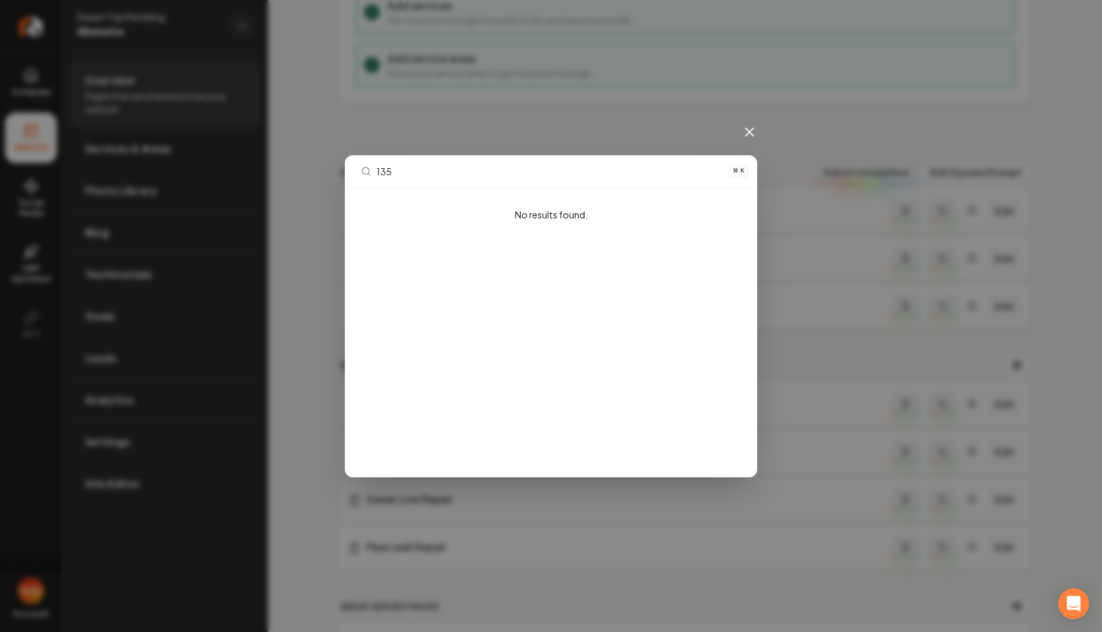
type input "1354"
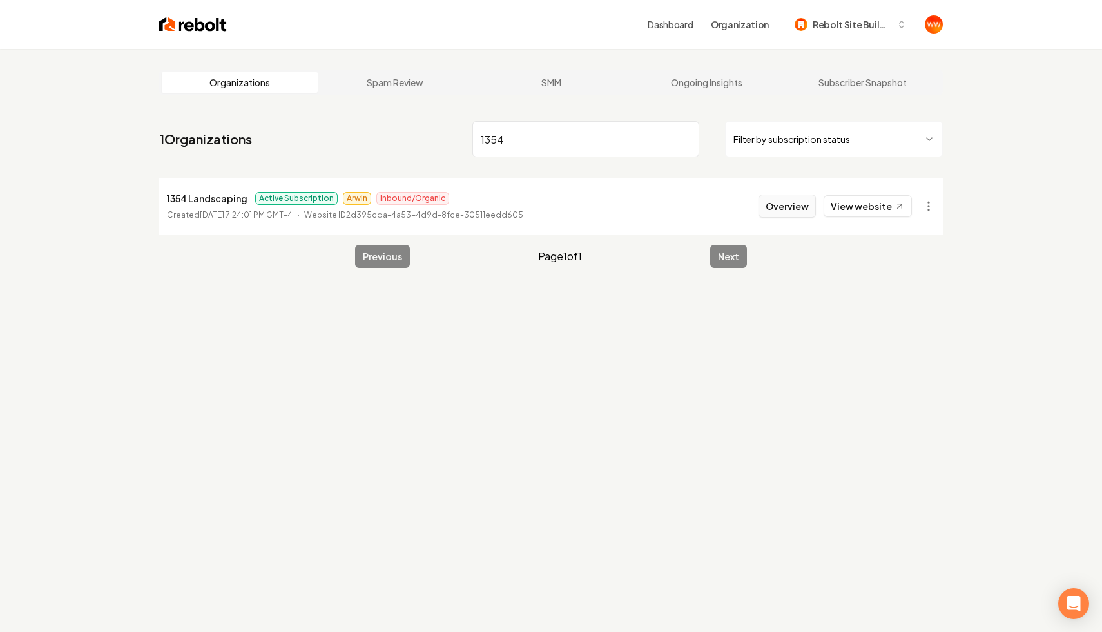
type input "1354"
click at [787, 207] on button "Overview" at bounding box center [786, 206] width 57 height 23
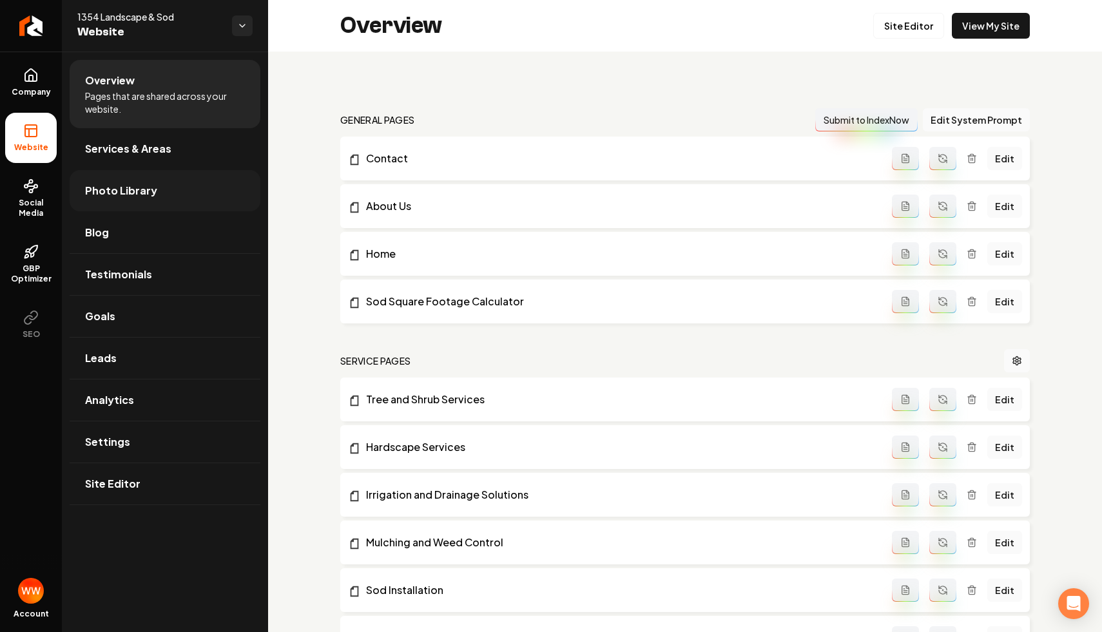
click at [111, 185] on span "Photo Library" at bounding box center [121, 190] width 72 height 15
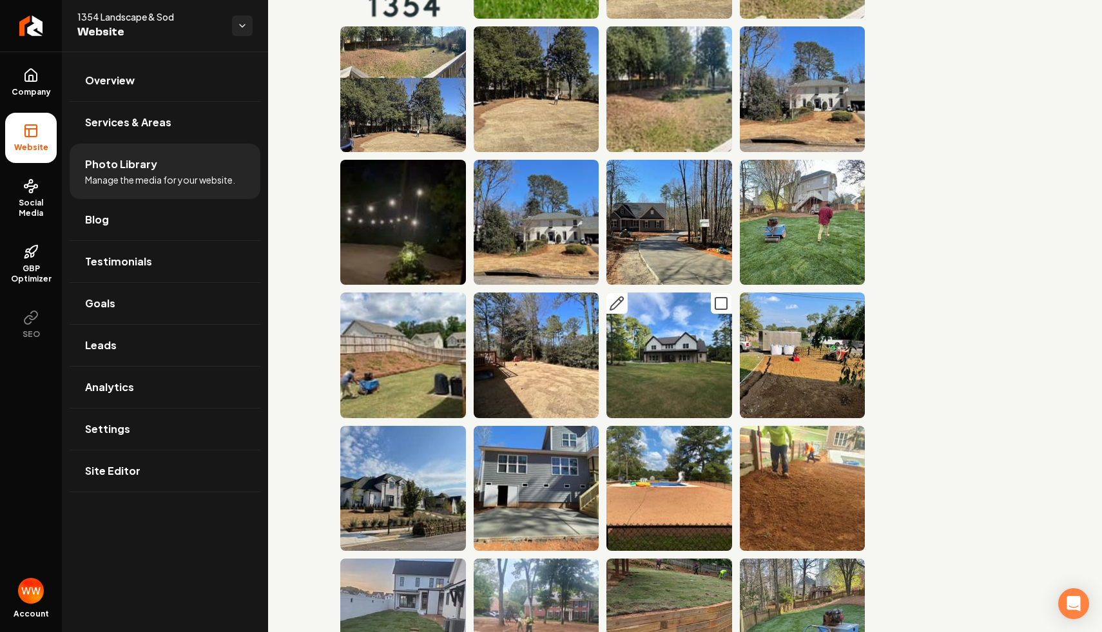
scroll to position [351, 0]
click at [677, 364] on img "Main content area" at bounding box center [669, 355] width 126 height 126
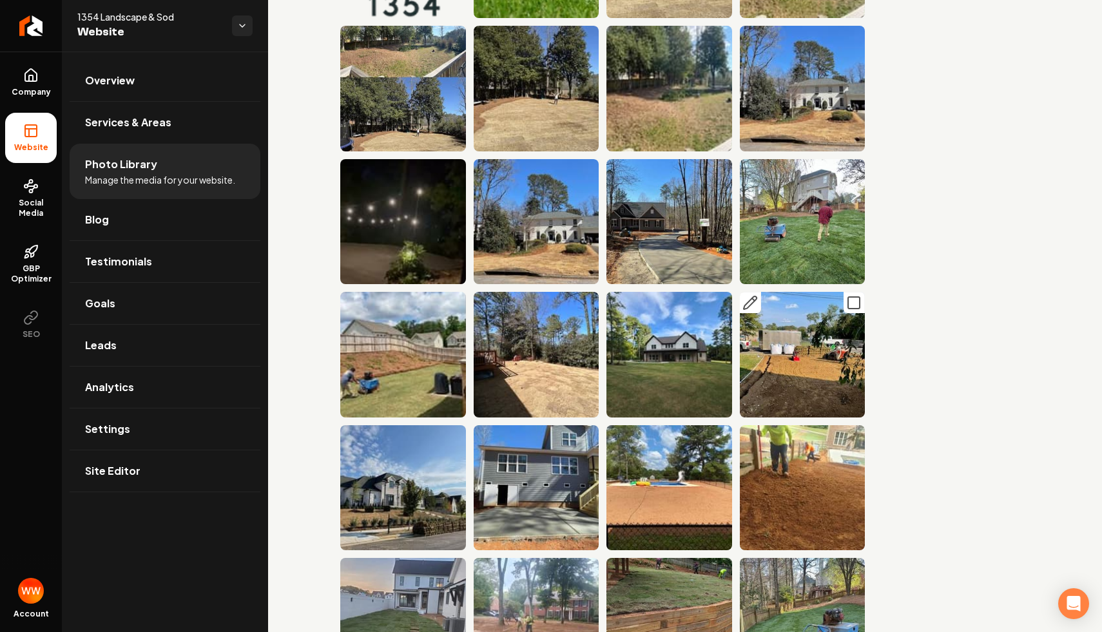
scroll to position [0, 0]
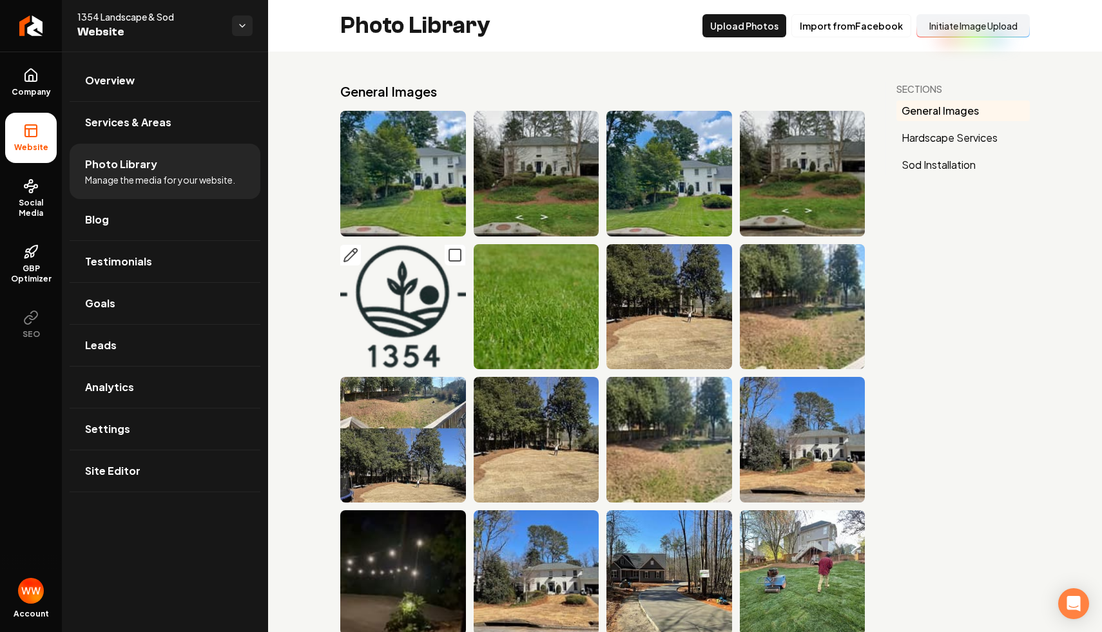
click at [414, 309] on img "Main content area" at bounding box center [403, 307] width 126 height 126
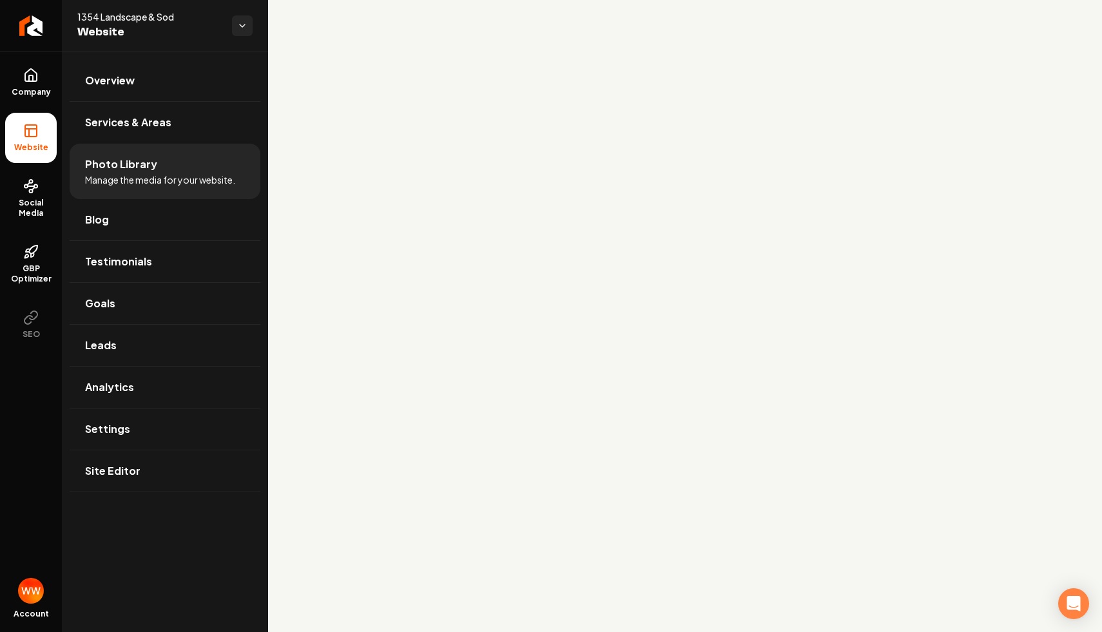
scroll to position [1993, 0]
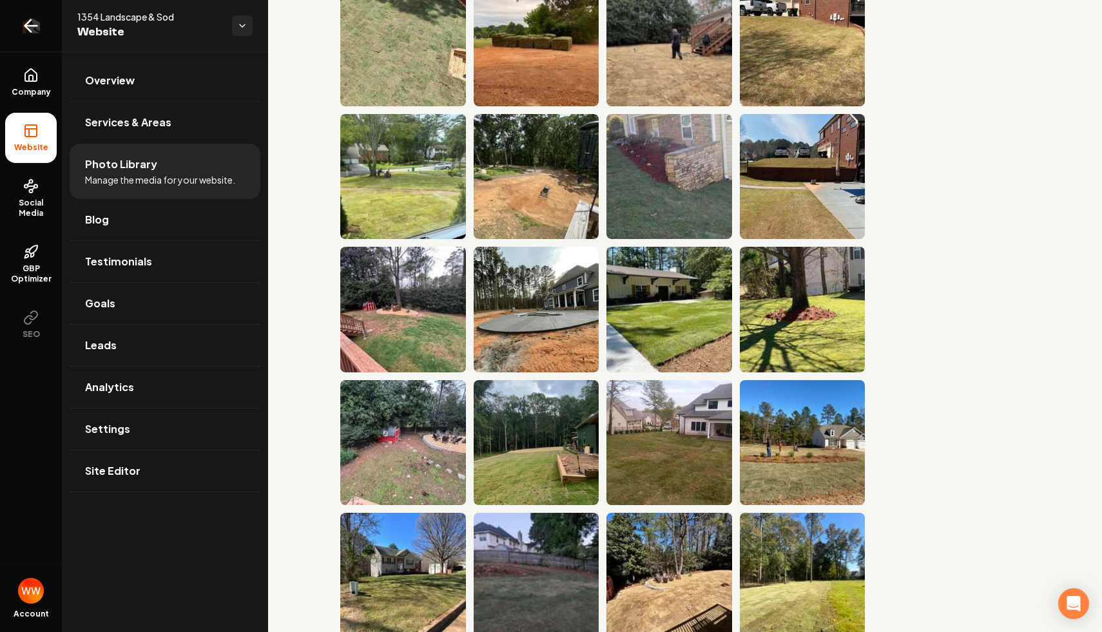
click at [47, 31] on link "Return to dashboard" at bounding box center [31, 26] width 62 height 52
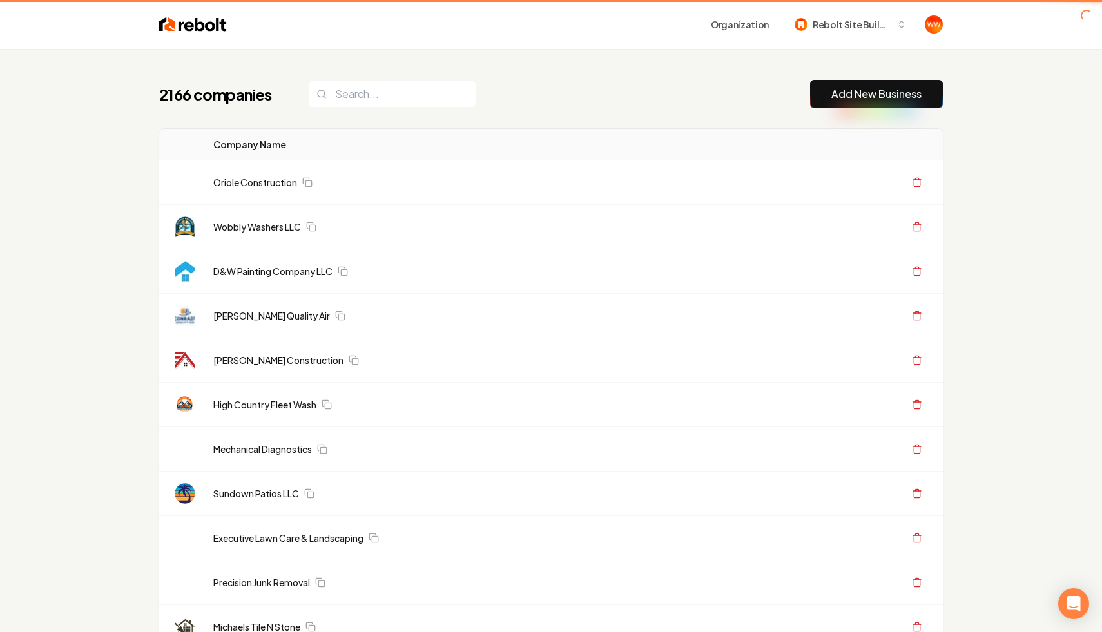
click at [601, 86] on div "2166 companies Add New Business" at bounding box center [550, 94] width 783 height 28
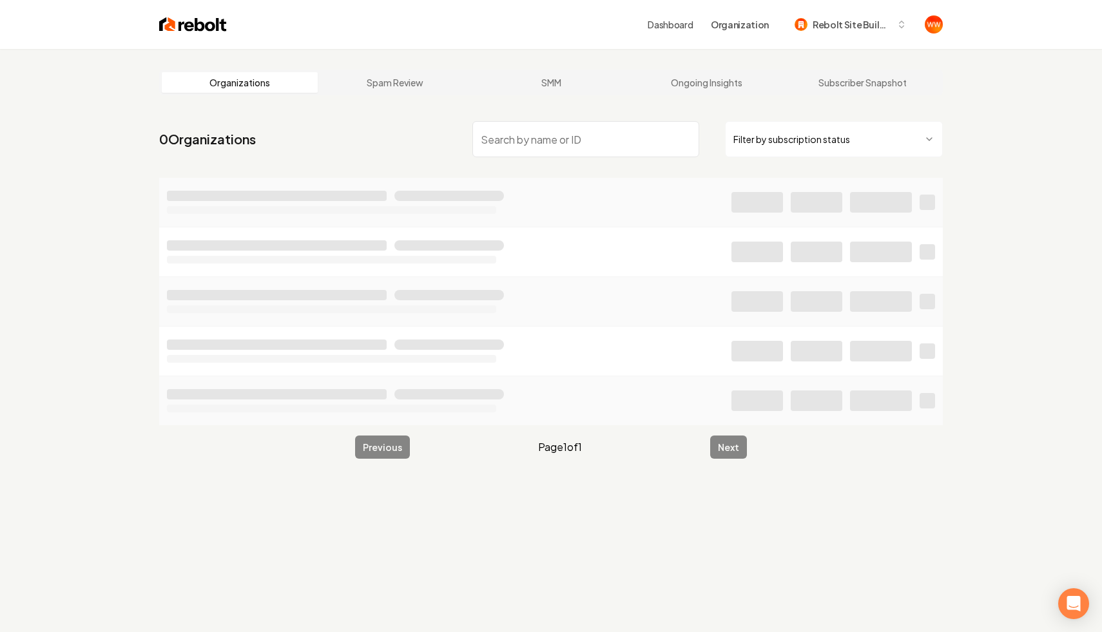
click at [575, 113] on main "Organizations Spam Review SMM Ongoing Insights Subscriber Snapshot 0 Organizati…" at bounding box center [551, 264] width 825 height 430
click at [557, 141] on input "search" at bounding box center [585, 139] width 227 height 36
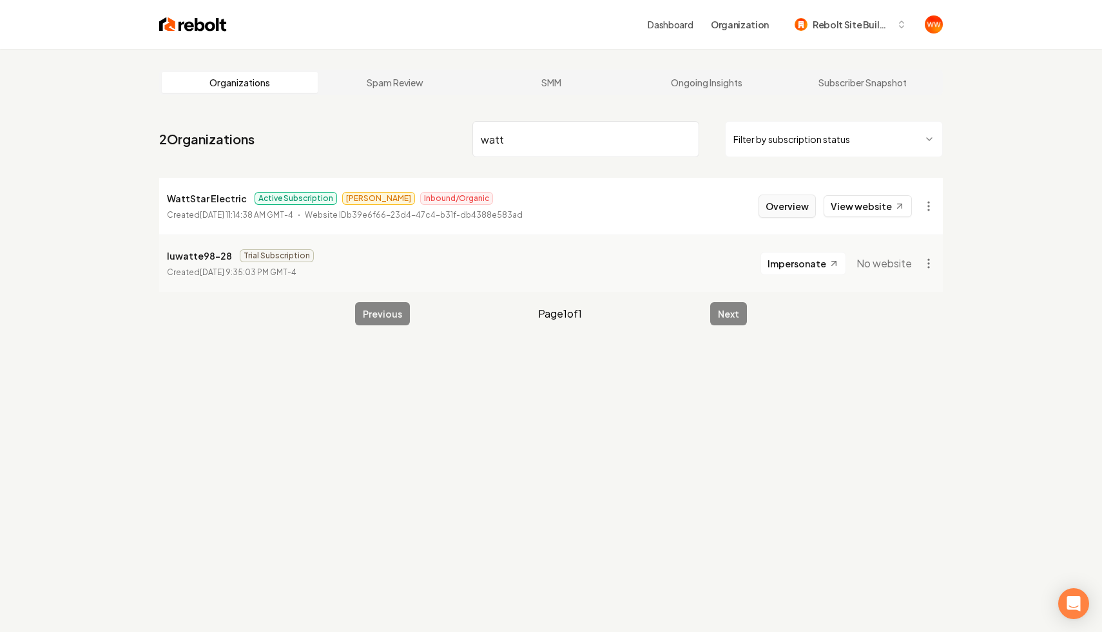
type input "watt"
click at [792, 209] on button "Overview" at bounding box center [786, 206] width 57 height 23
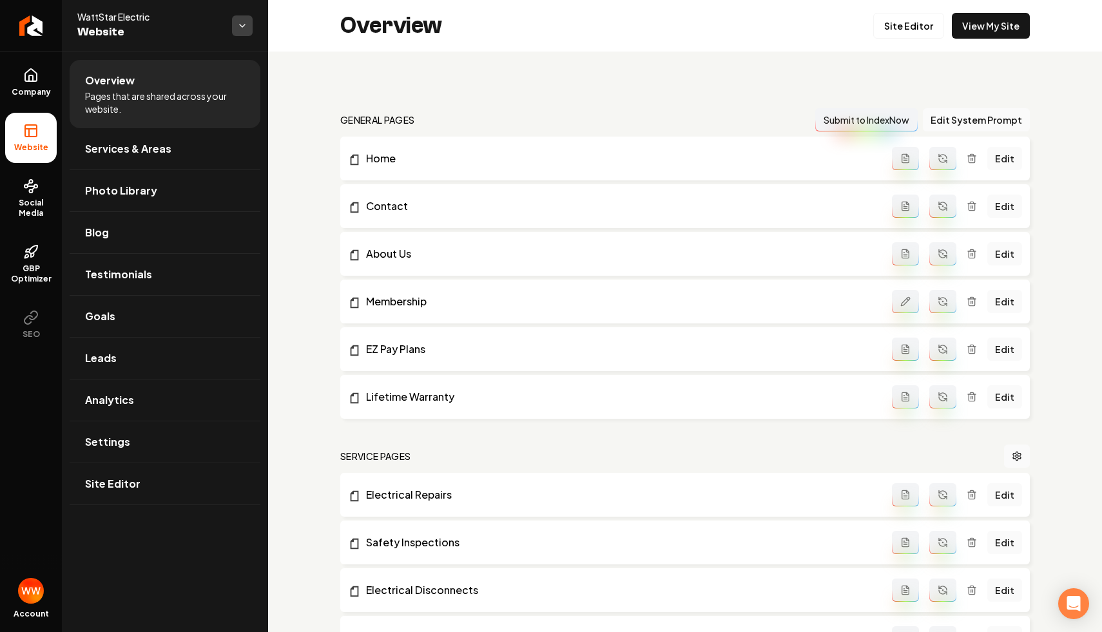
click at [249, 30] on html "Company Website Social Media GBP Optimizer SEO Account WattStar Electric Websit…" at bounding box center [551, 316] width 1102 height 632
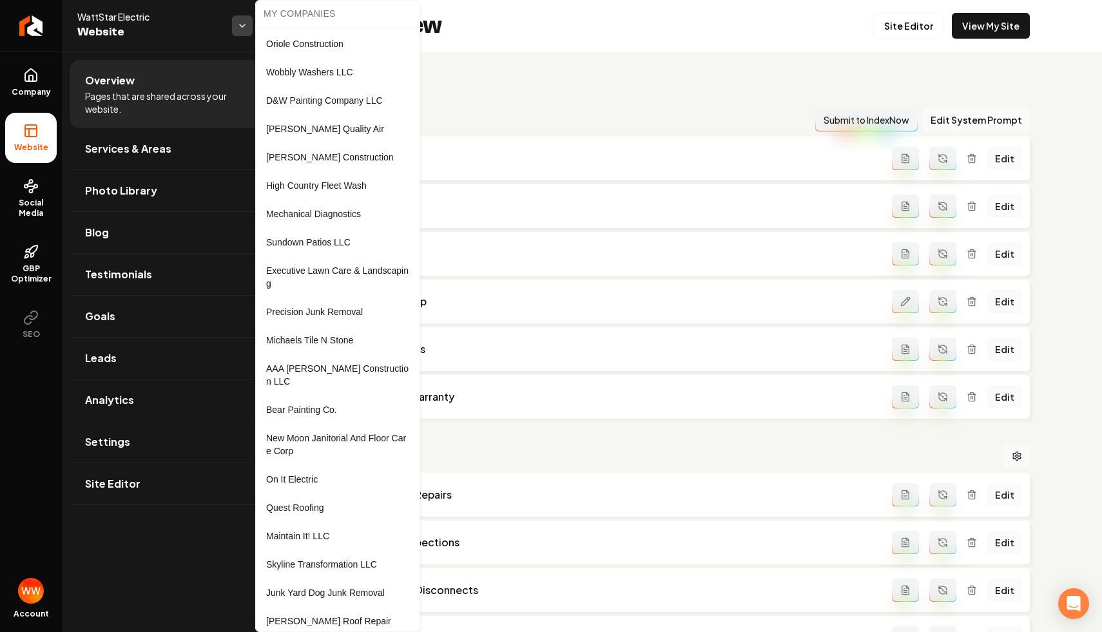
click at [249, 30] on html "Company Website Social Media GBP Optimizer SEO Account WattStar Electric Websit…" at bounding box center [551, 316] width 1102 height 632
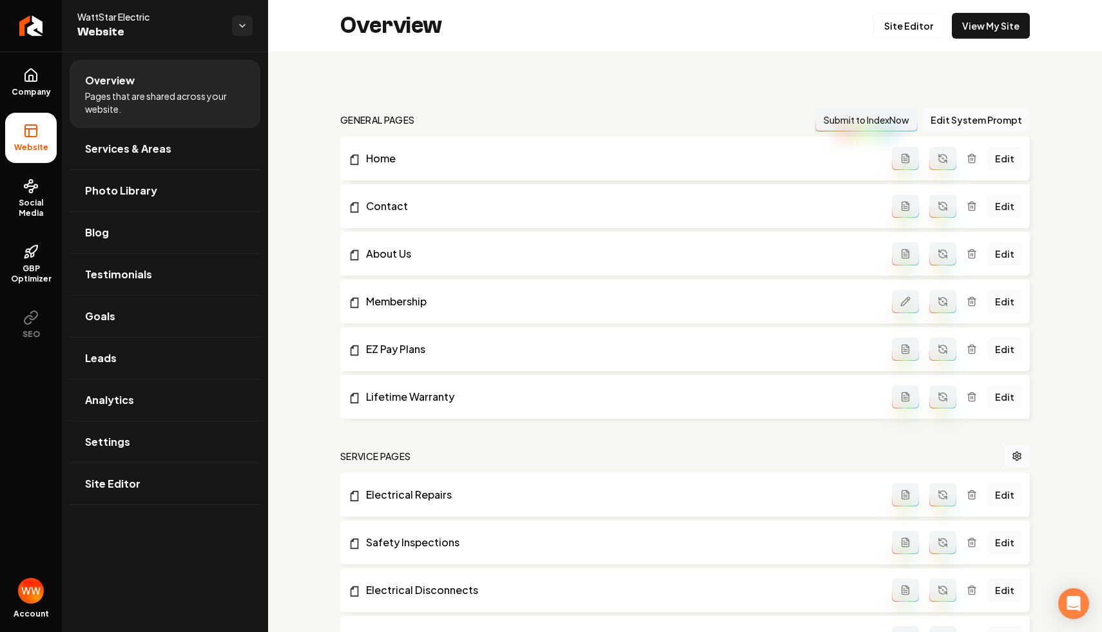
click at [136, 363] on link "Leads" at bounding box center [165, 358] width 191 height 41
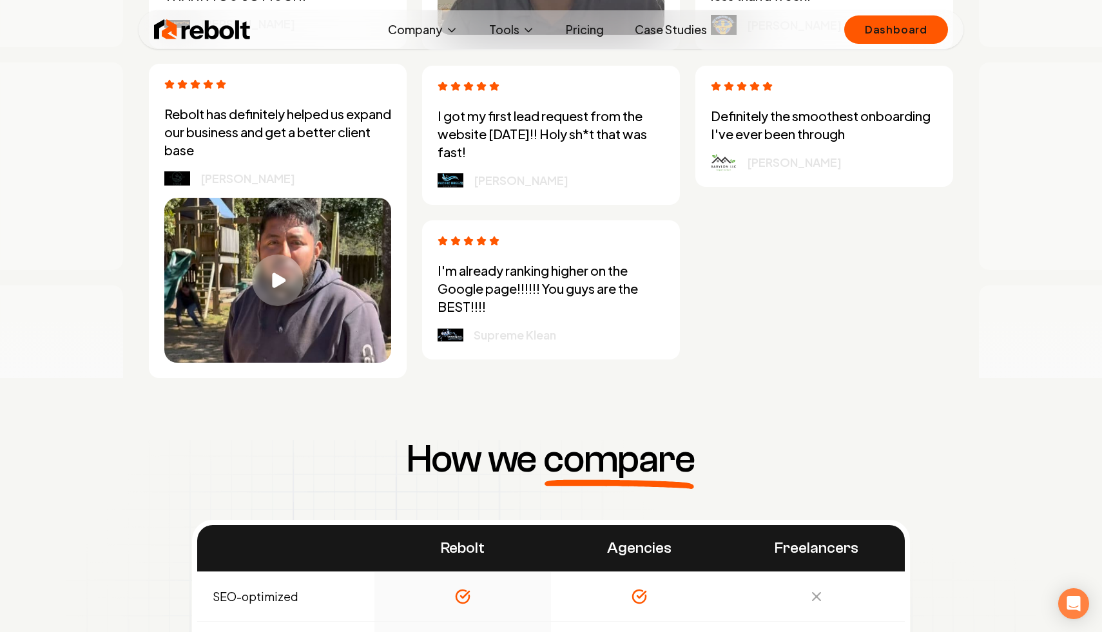
scroll to position [4091, 0]
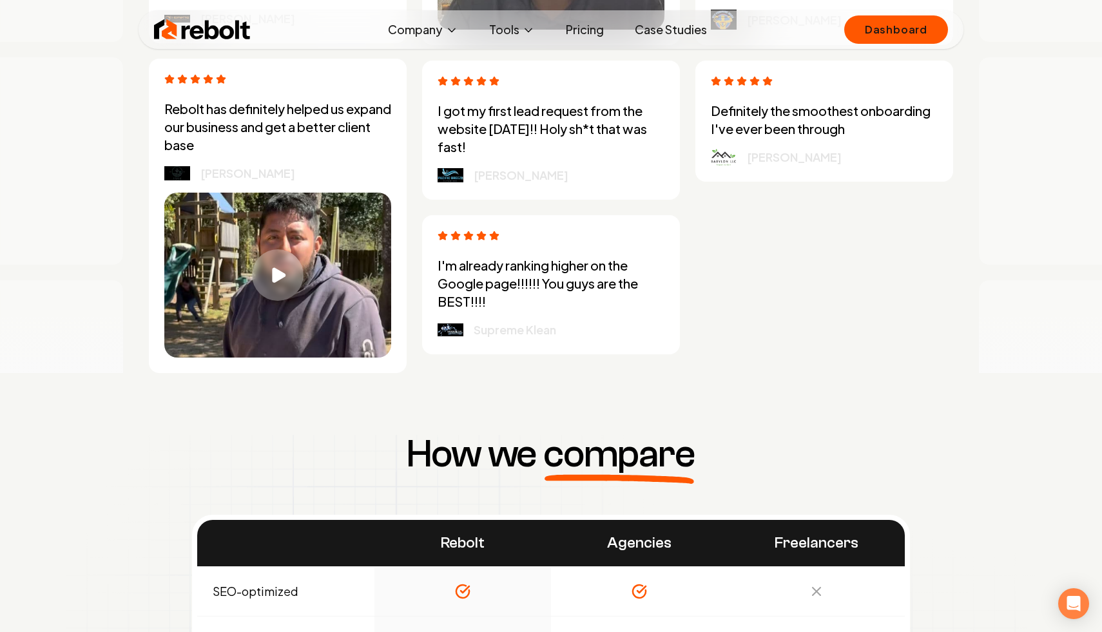
click at [310, 218] on button "Play video" at bounding box center [277, 275] width 227 height 165
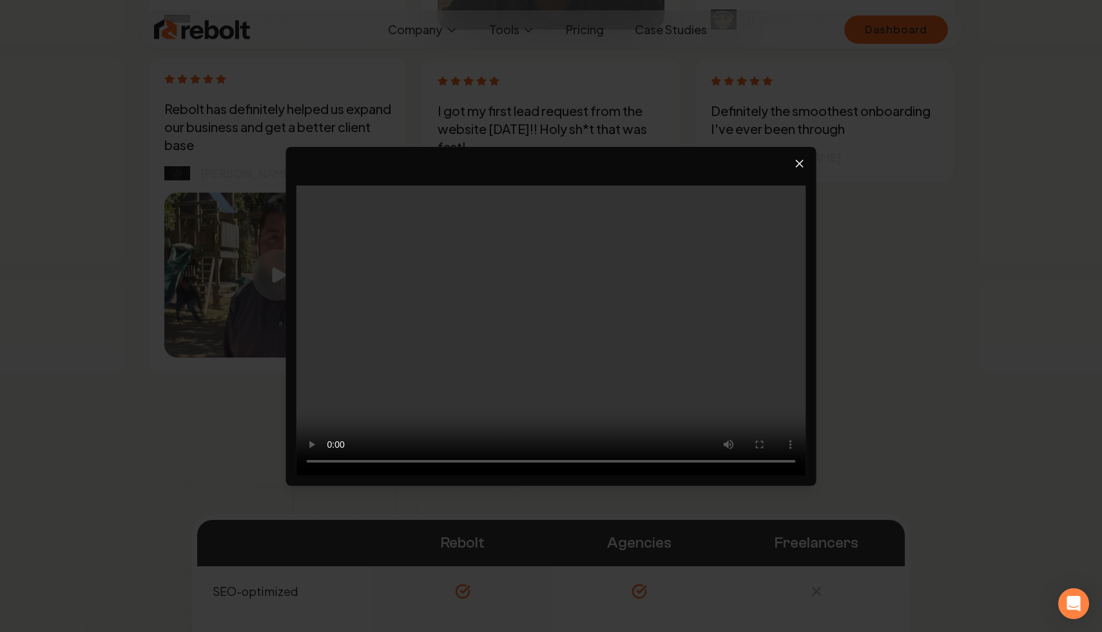
click at [473, 309] on video at bounding box center [551, 331] width 510 height 290
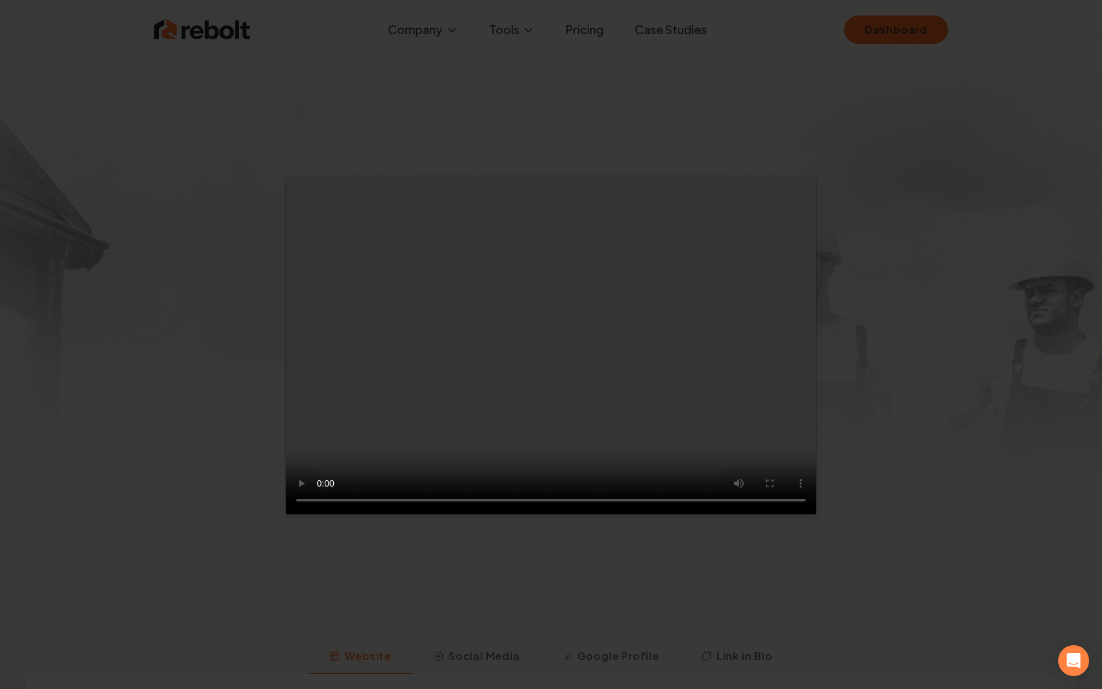
click at [644, 388] on video at bounding box center [551, 344] width 530 height 339
click at [286, 514] on video at bounding box center [551, 344] width 530 height 339
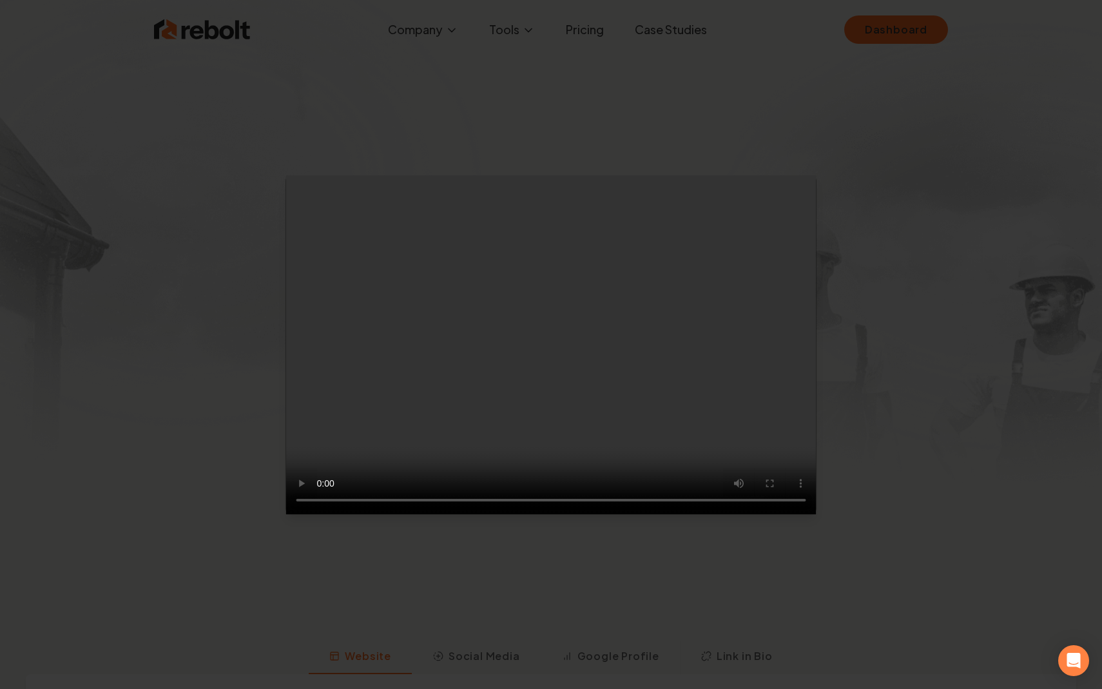
click at [286, 514] on video at bounding box center [551, 344] width 530 height 339
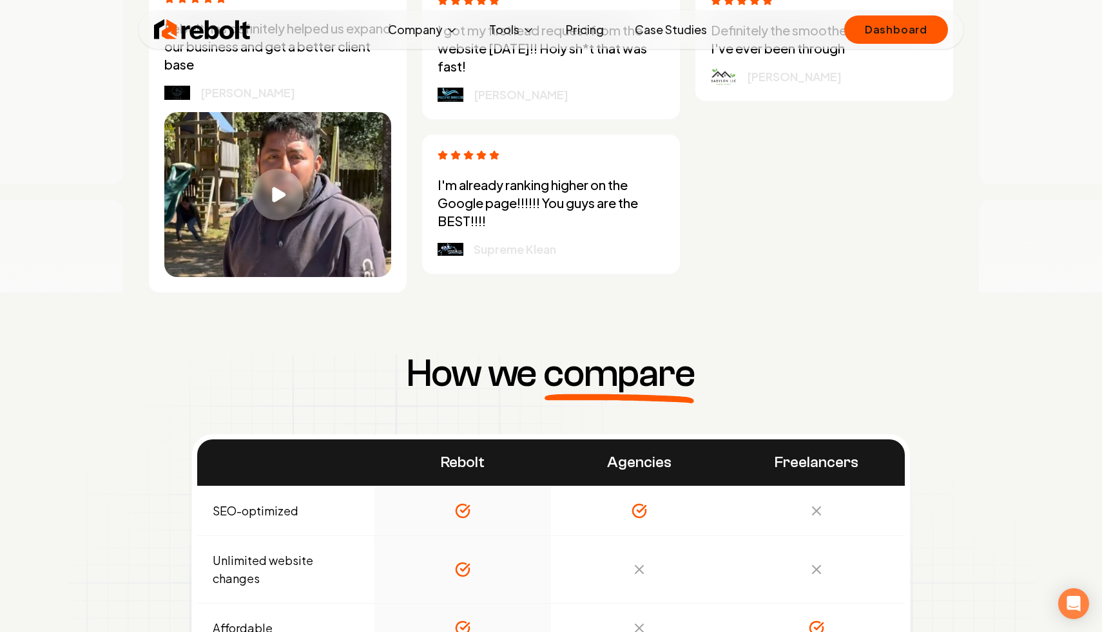
scroll to position [4049, 0]
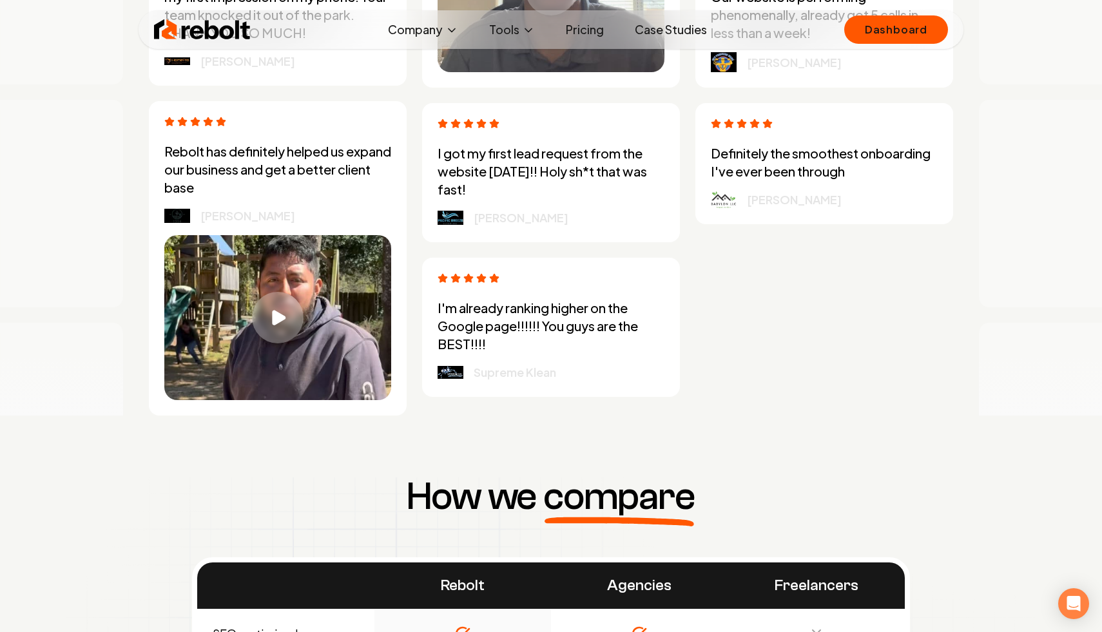
click at [303, 189] on p "Rebolt has definitely helped us expand our business and get a better client base" at bounding box center [277, 169] width 227 height 54
click at [303, 240] on button "Play video" at bounding box center [277, 317] width 227 height 165
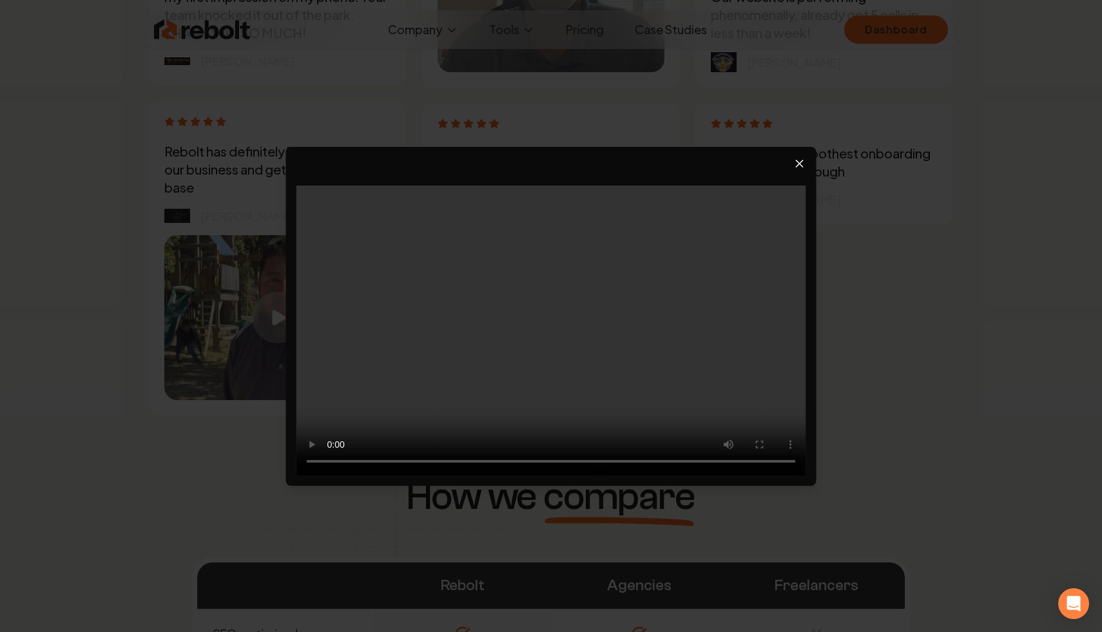
scroll to position [0, 0]
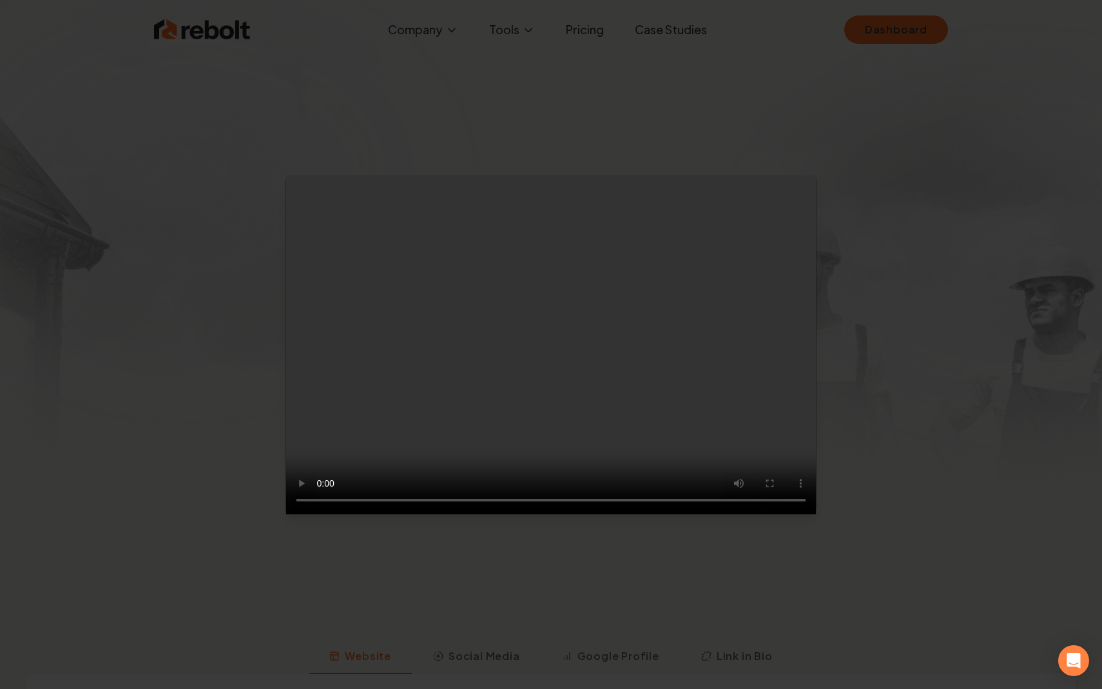
click at [538, 464] on video at bounding box center [551, 344] width 530 height 339
click at [286, 514] on video at bounding box center [551, 344] width 530 height 339
click at [584, 376] on video at bounding box center [551, 344] width 530 height 339
click at [604, 484] on video at bounding box center [551, 344] width 530 height 339
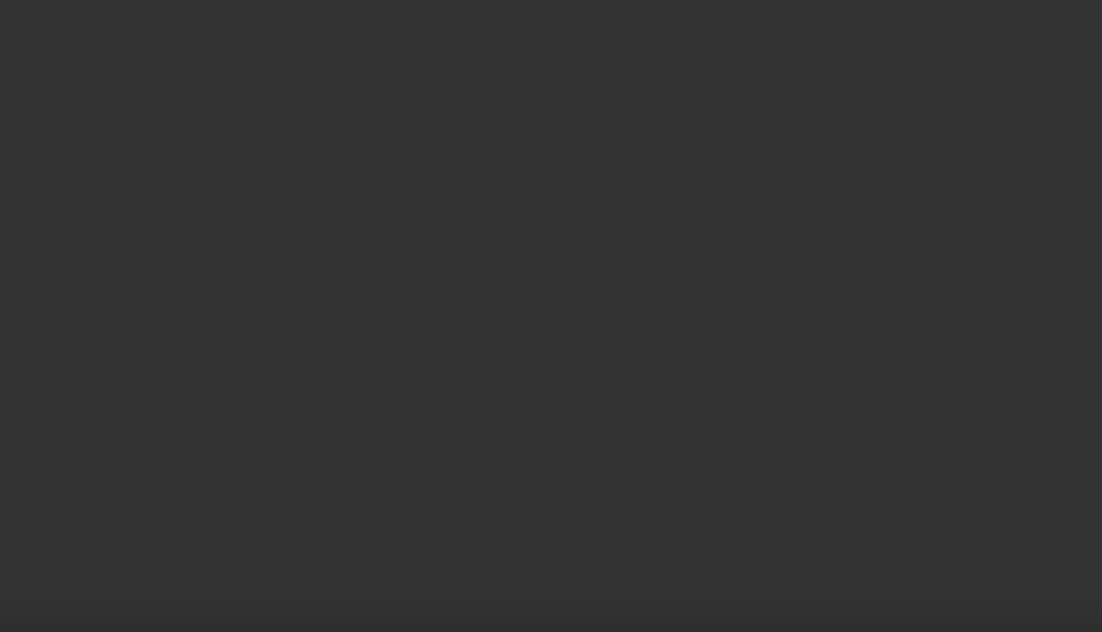
click at [569, 326] on video at bounding box center [551, 331] width 510 height 290
click at [525, 354] on video at bounding box center [551, 331] width 510 height 290
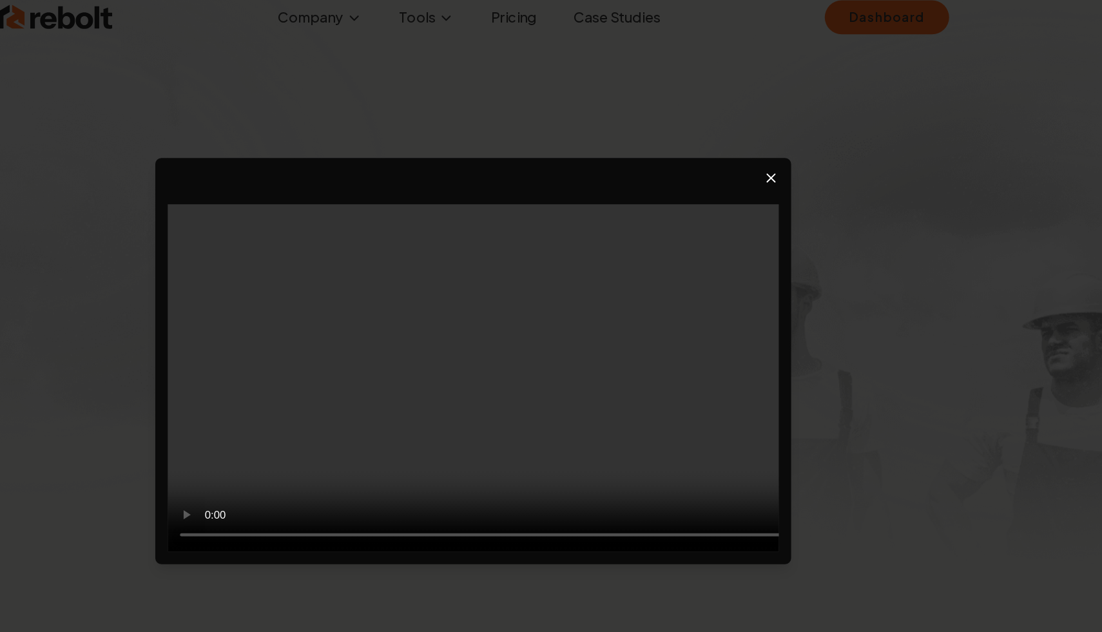
click at [544, 301] on video at bounding box center [551, 331] width 510 height 290
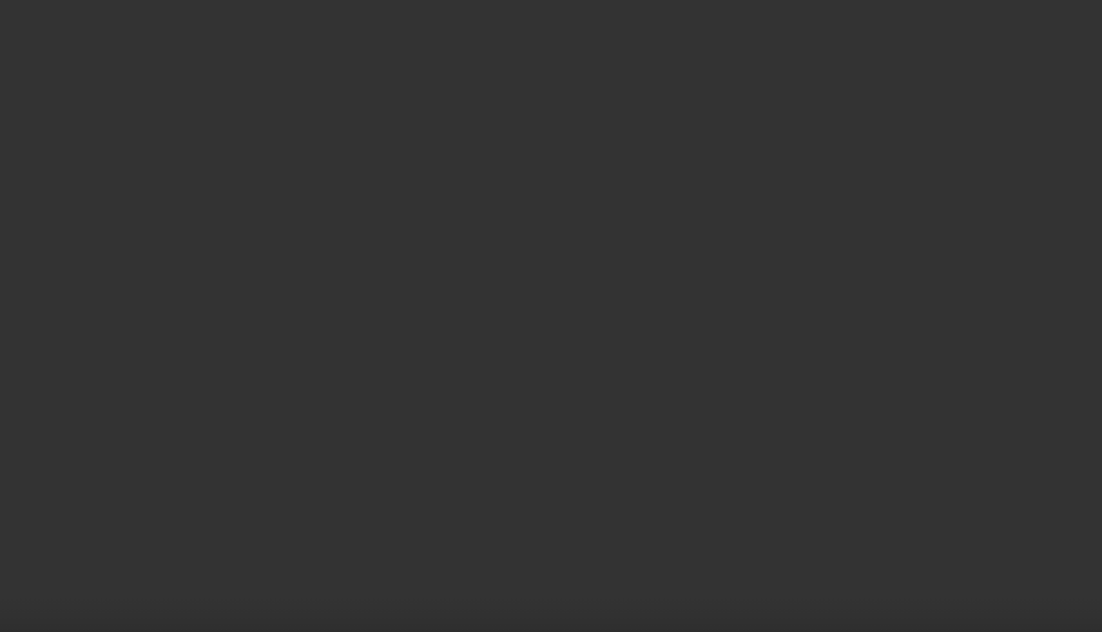
click at [642, 317] on video at bounding box center [551, 331] width 510 height 290
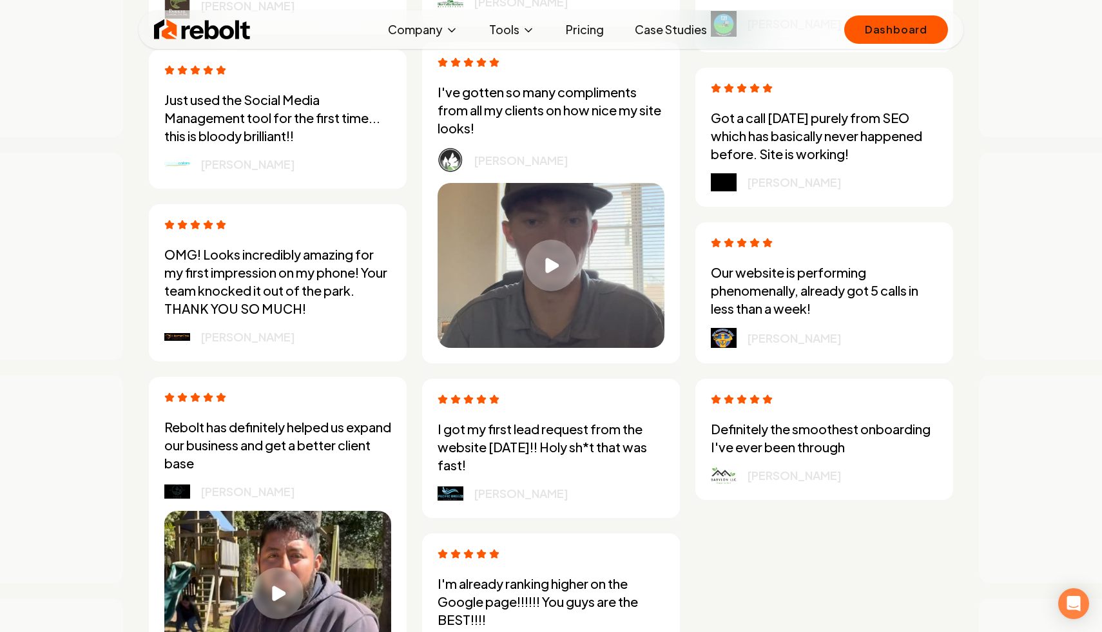
scroll to position [3760, 0]
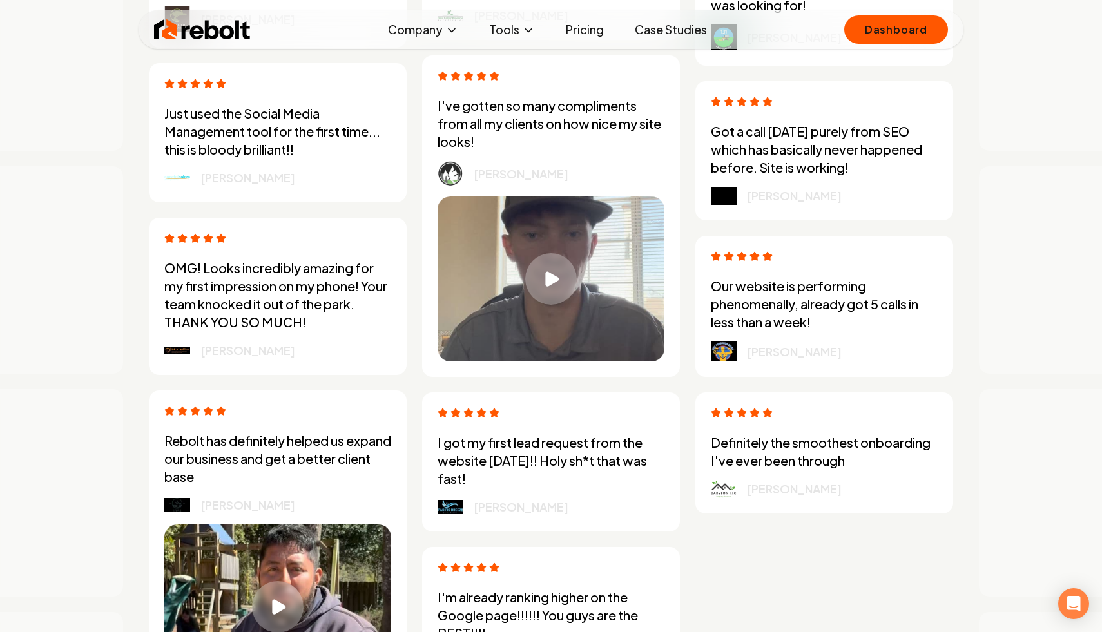
click at [555, 238] on button "Play video" at bounding box center [550, 278] width 227 height 165
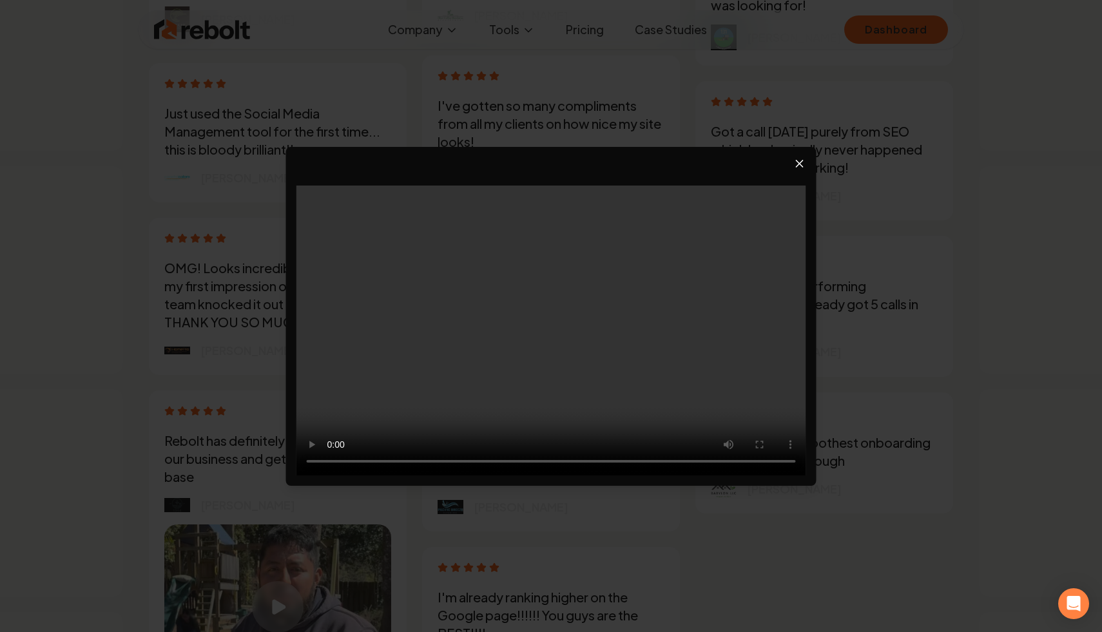
click at [568, 329] on video at bounding box center [551, 331] width 510 height 290
click at [553, 352] on video at bounding box center [551, 331] width 510 height 290
click at [546, 368] on video at bounding box center [551, 331] width 510 height 290
click at [573, 374] on video at bounding box center [551, 331] width 510 height 290
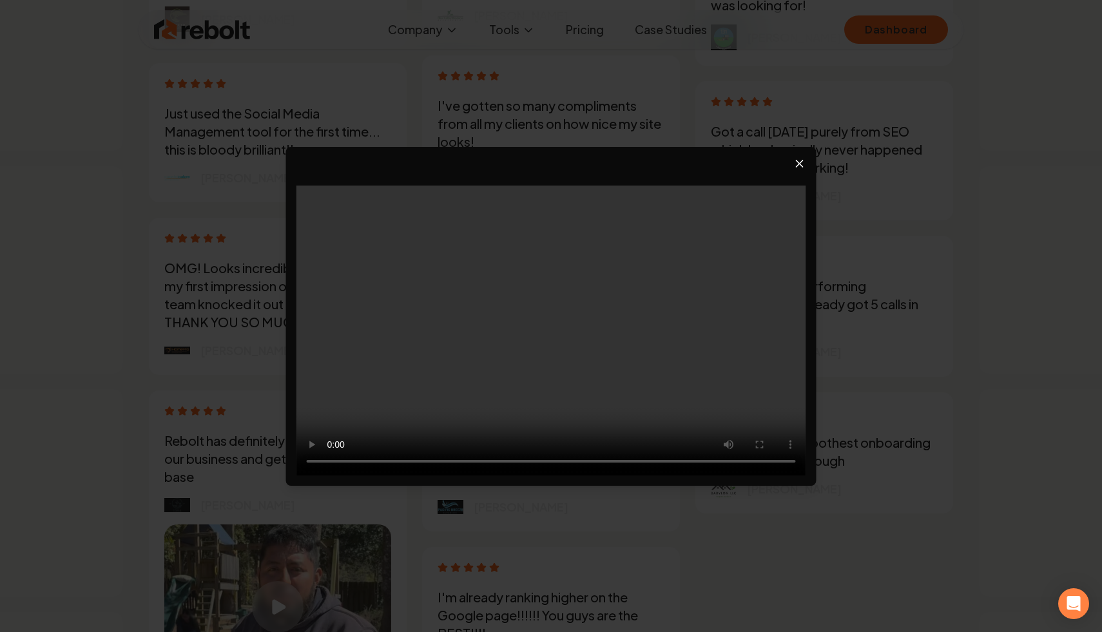
click at [573, 374] on video at bounding box center [551, 331] width 510 height 290
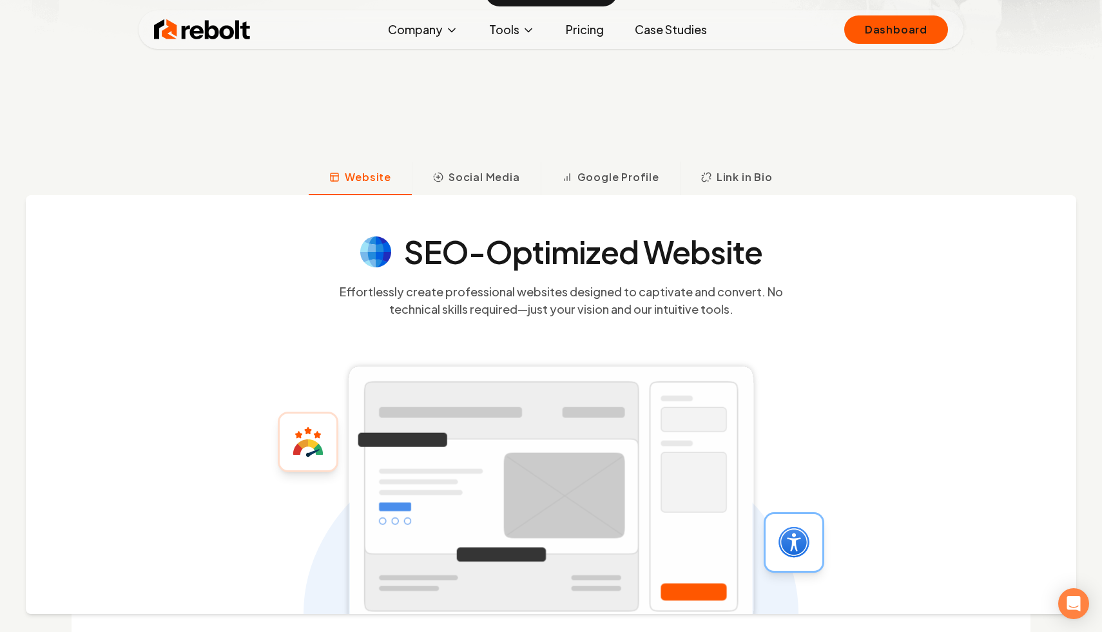
scroll to position [0, 0]
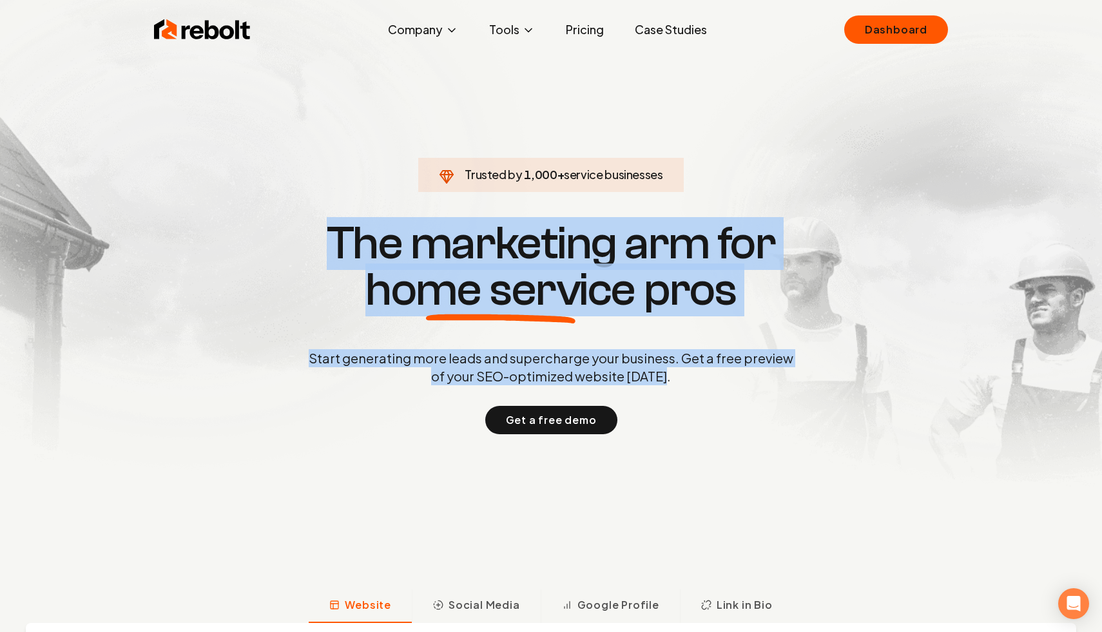
drag, startPoint x: 820, startPoint y: 167, endPoint x: 852, endPoint y: 416, distance: 250.1
click at [852, 416] on section "Trusted by 1,000 + service businesses The marketing arm for home service pros S…" at bounding box center [550, 325] width 639 height 569
click at [852, 416] on div "Trusted by 1,000 + service businesses The marketing arm for home service pros S…" at bounding box center [550, 325] width 639 height 216
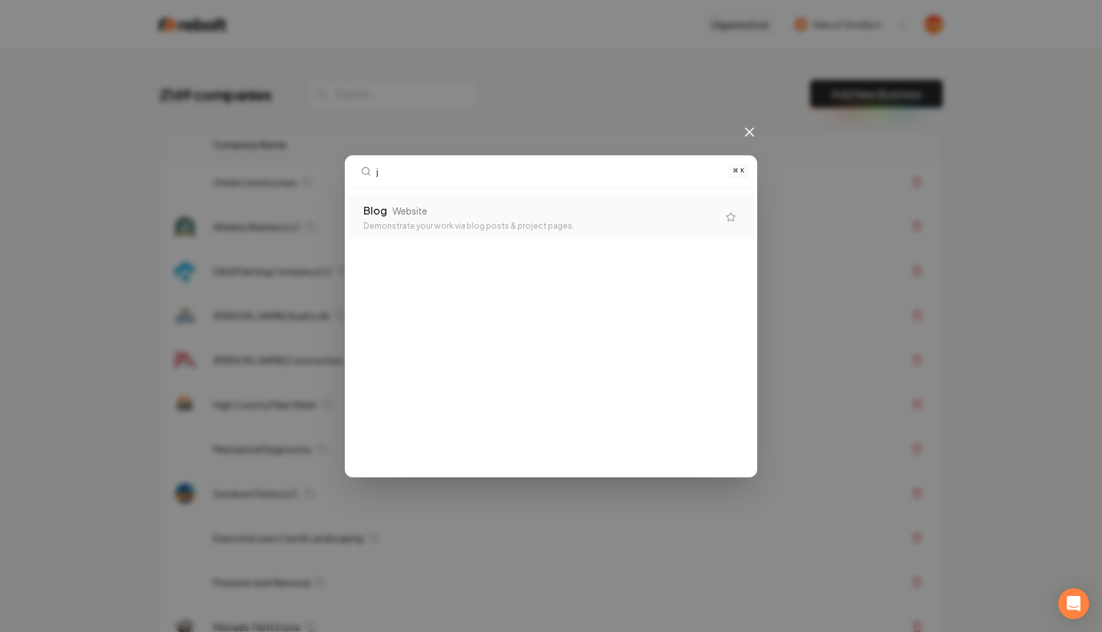
type input "j7"
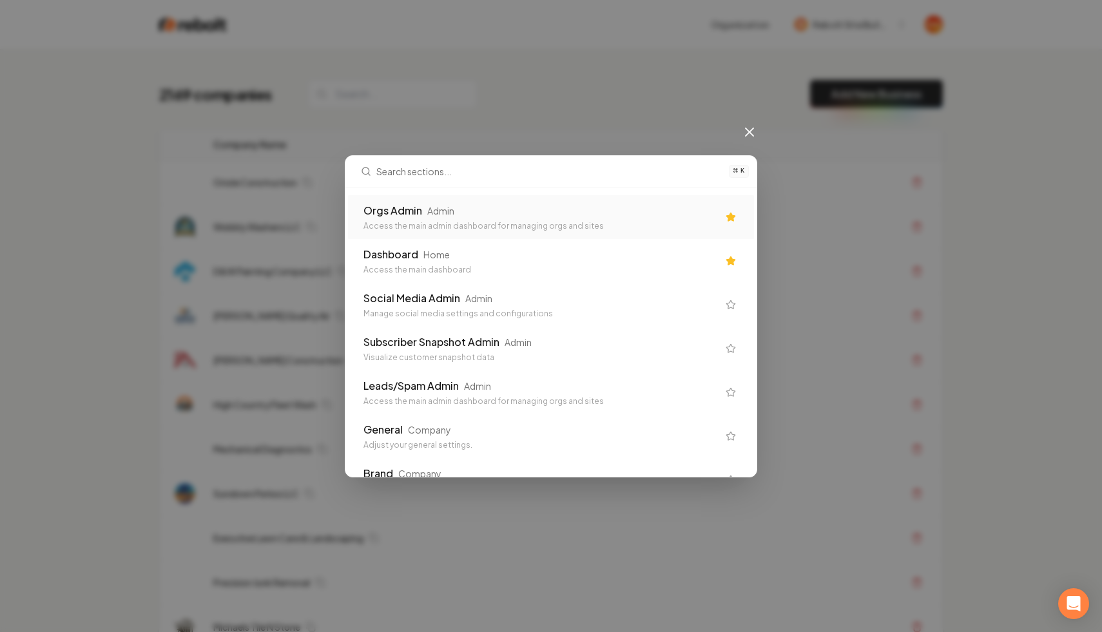
click at [506, 174] on input "text" at bounding box center [548, 171] width 345 height 31
type input "w"
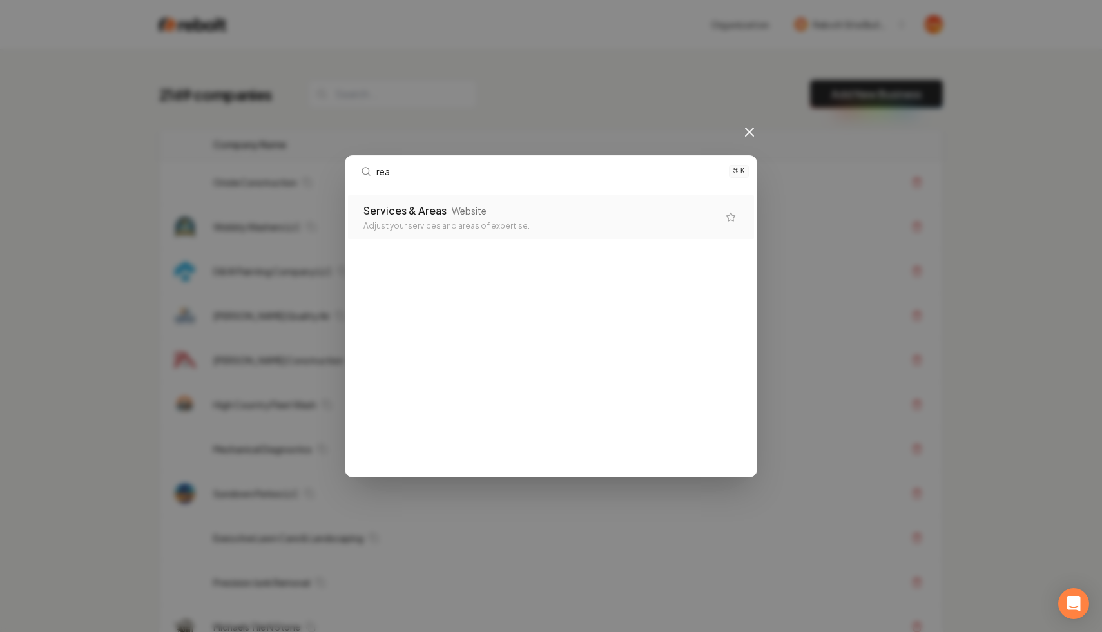
type input "real"
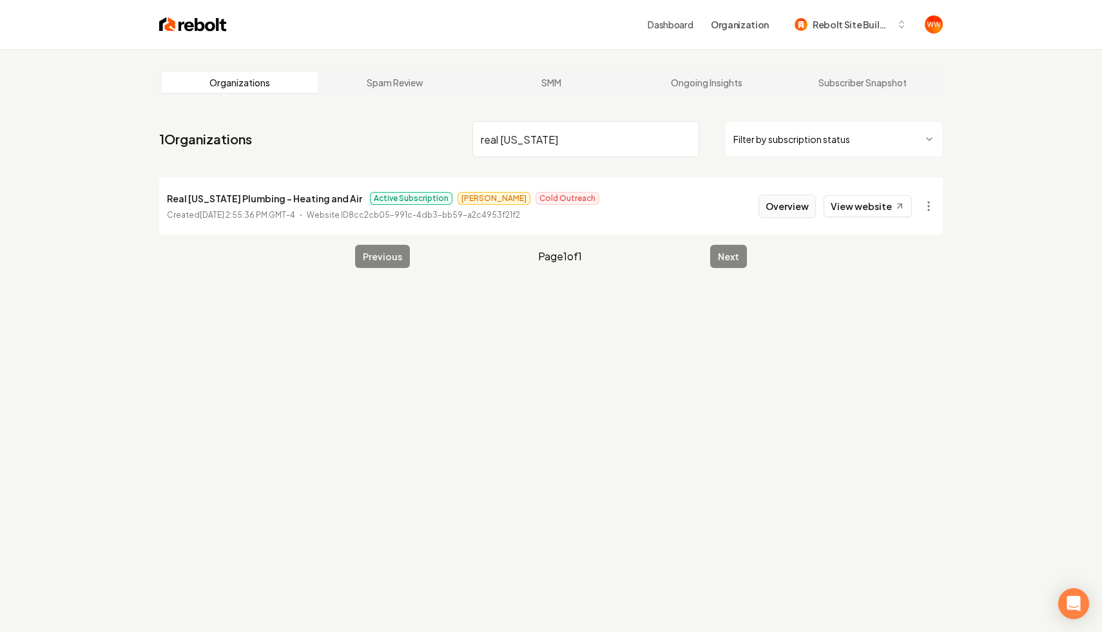
type input "real [US_STATE]"
click at [794, 214] on button "Overview" at bounding box center [786, 206] width 57 height 23
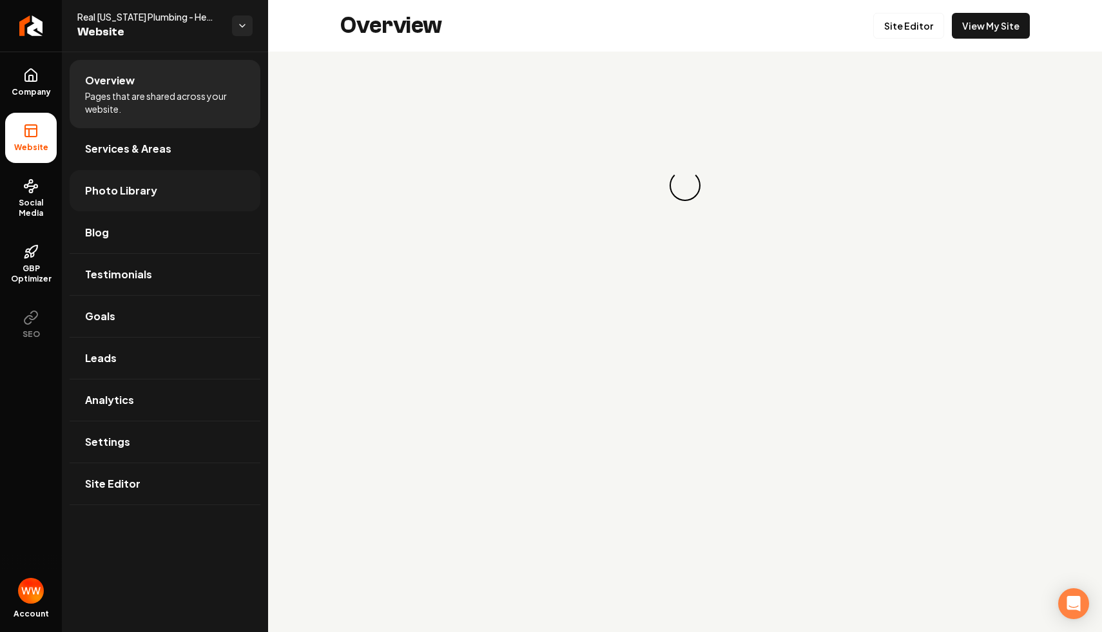
click at [150, 206] on link "Photo Library" at bounding box center [165, 190] width 191 height 41
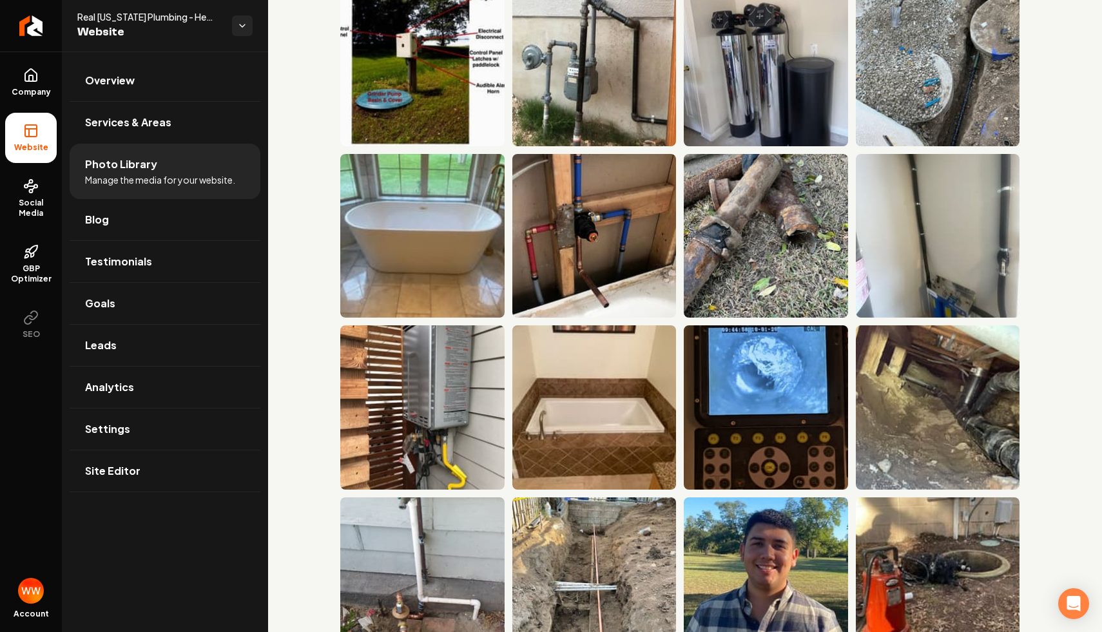
scroll to position [1705, 0]
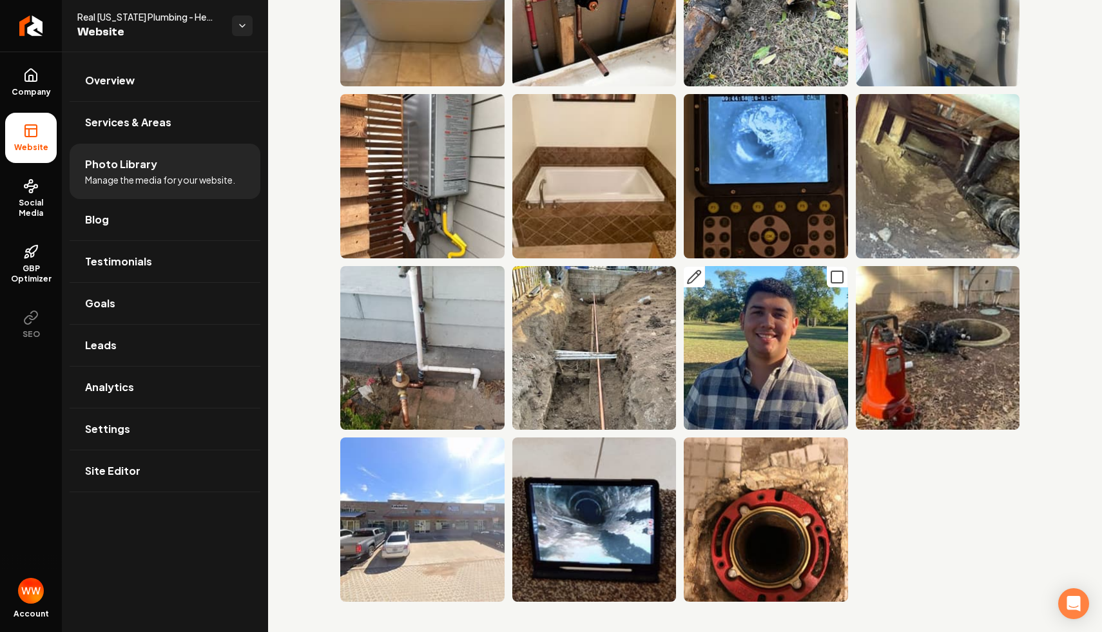
click at [726, 377] on img "Main content area" at bounding box center [766, 348] width 164 height 164
click at [736, 351] on img "Main content area" at bounding box center [766, 348] width 164 height 164
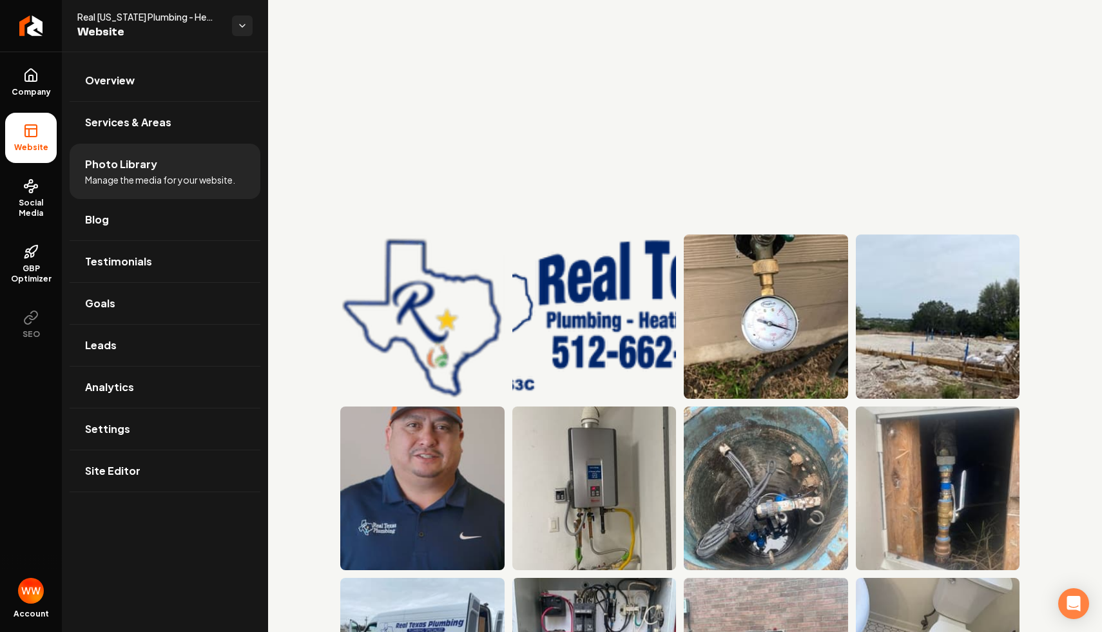
scroll to position [0, 0]
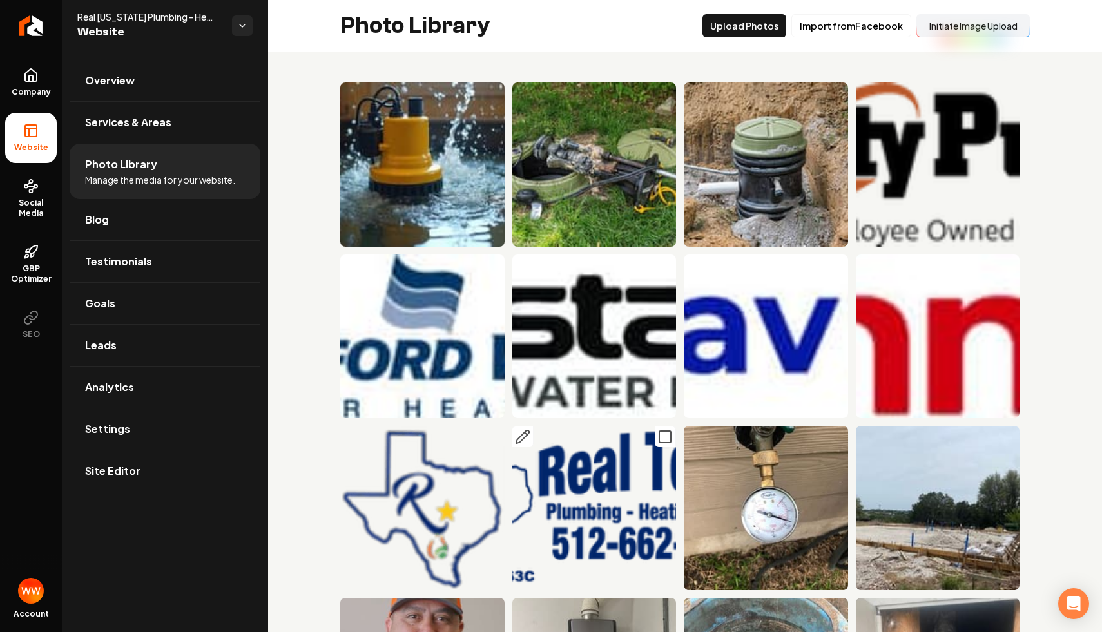
click at [588, 455] on img "Main content area" at bounding box center [594, 508] width 164 height 164
click at [596, 49] on div "Photo Library Upload Photos Import from Facebook Initiate Image Upload" at bounding box center [685, 26] width 834 height 52
